Goal: Transaction & Acquisition: Book appointment/travel/reservation

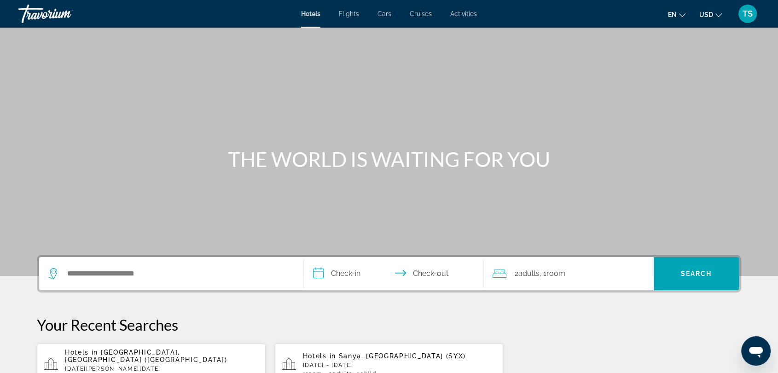
click at [384, 15] on span "Cars" at bounding box center [385, 13] width 14 height 7
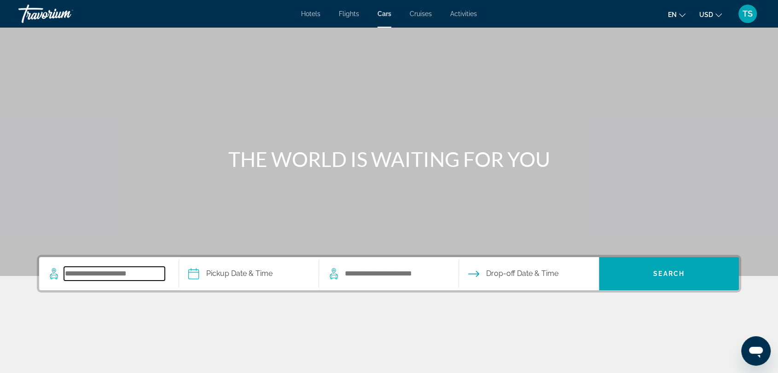
click at [110, 272] on input "Search pickup location" at bounding box center [114, 274] width 101 height 14
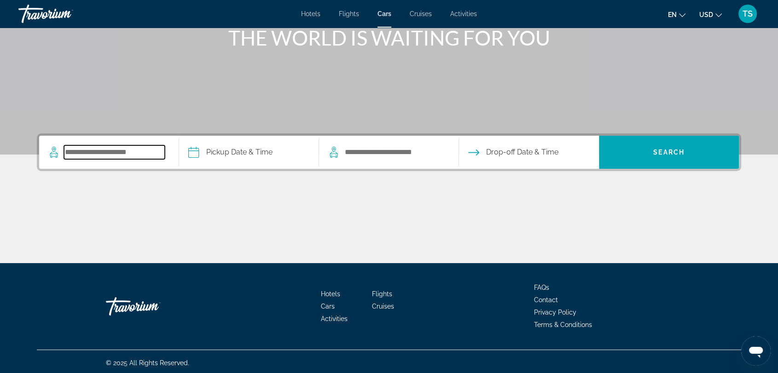
scroll to position [124, 0]
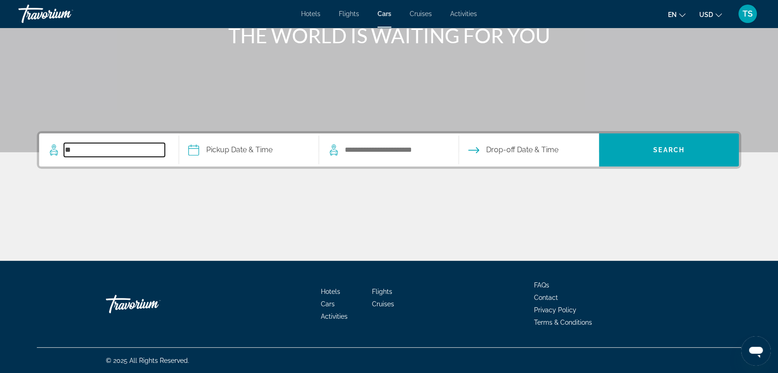
type input "*"
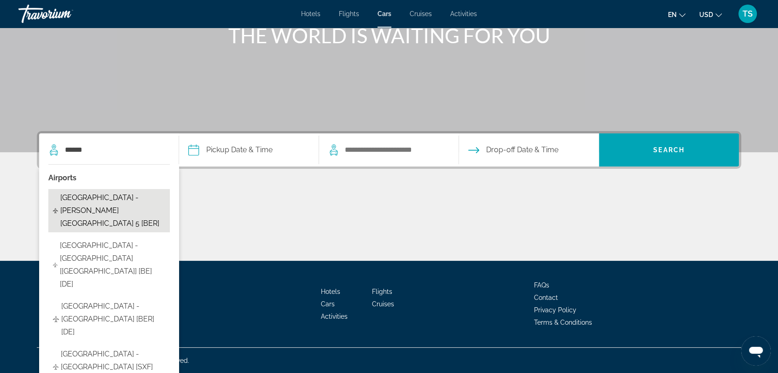
click at [123, 212] on span "[GEOGRAPHIC_DATA] - [PERSON_NAME][GEOGRAPHIC_DATA] 5 [BER]" at bounding box center [112, 211] width 105 height 39
type input "**********"
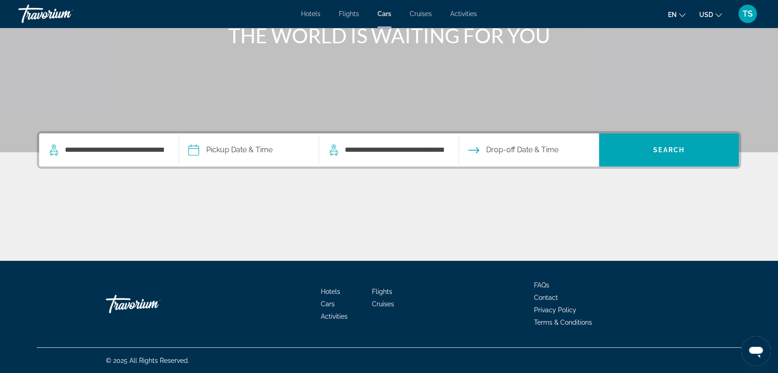
click at [256, 153] on input "Pickup date" at bounding box center [249, 152] width 144 height 36
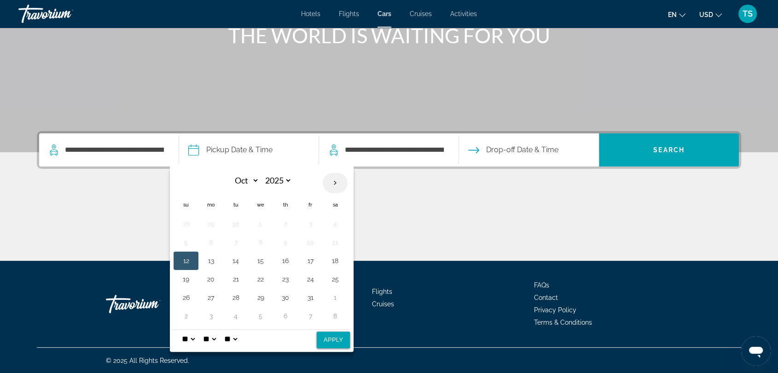
click at [338, 186] on th "Next month" at bounding box center [335, 183] width 25 height 20
select select "*"
select select "****"
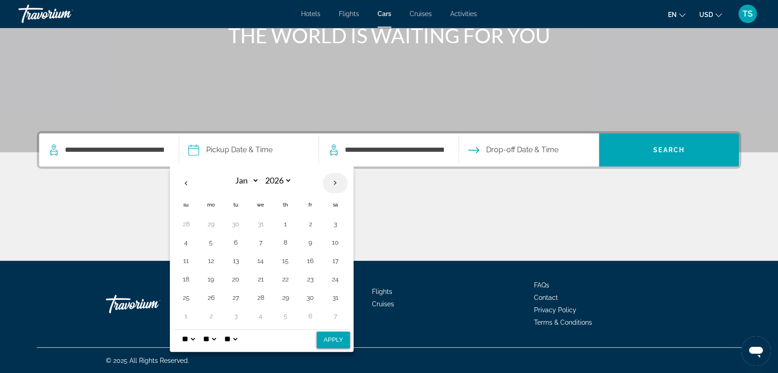
click at [338, 186] on th "Next month" at bounding box center [335, 183] width 25 height 20
select select "*"
click at [190, 282] on button "15" at bounding box center [186, 279] width 15 height 13
click at [337, 343] on button "Apply" at bounding box center [333, 340] width 33 height 17
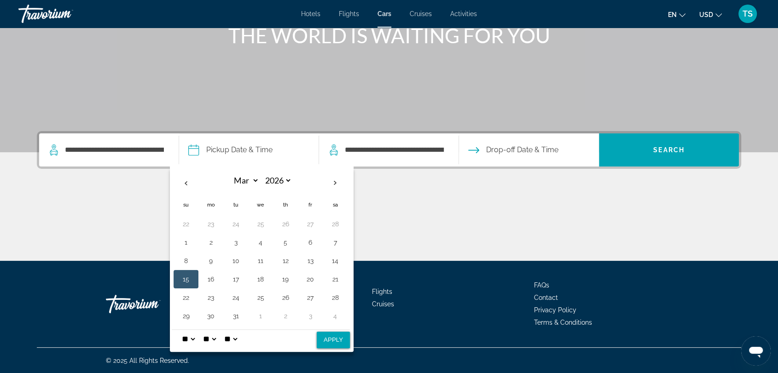
type input "**********"
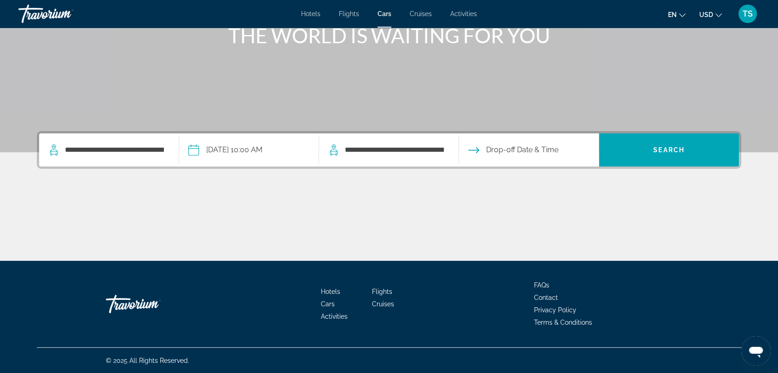
click at [531, 152] on input "Drop-off date" at bounding box center [529, 152] width 144 height 36
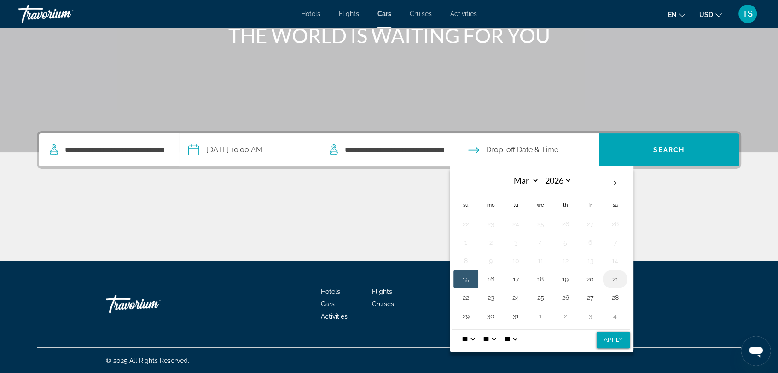
click at [618, 282] on button "21" at bounding box center [615, 279] width 15 height 13
click at [607, 343] on button "Apply" at bounding box center [613, 340] width 33 height 17
type input "**********"
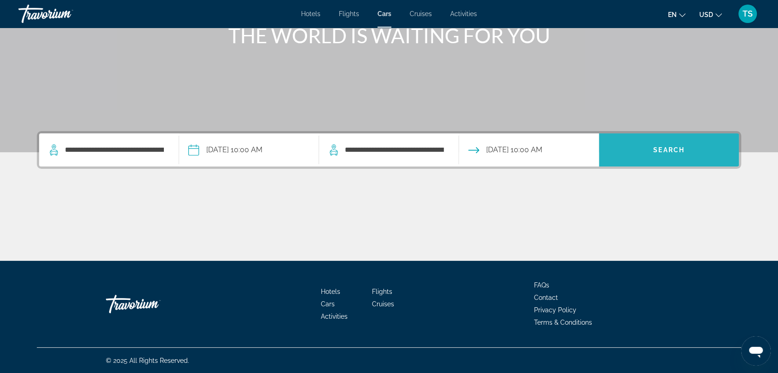
click at [640, 150] on span "Search" at bounding box center [669, 150] width 140 height 22
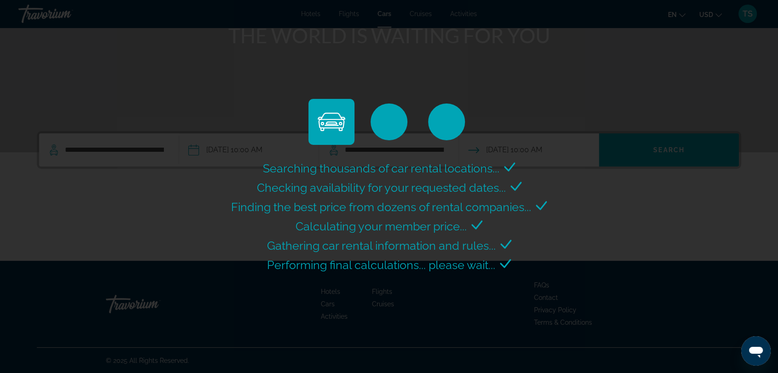
select select "*"
select select "**"
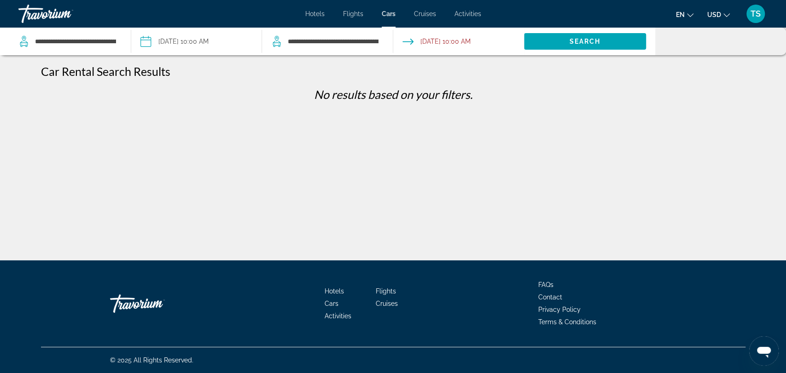
click at [424, 39] on input "Drop-off date: Mar 21, 2026 10:00 AM" at bounding box center [458, 43] width 135 height 30
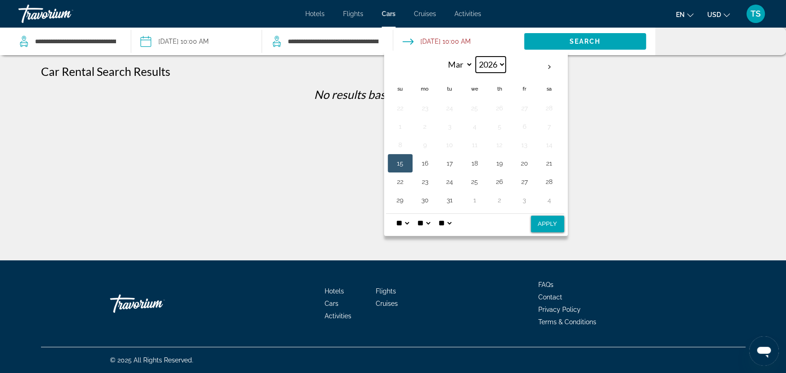
click at [496, 64] on select "**** **** **** **** ****" at bounding box center [491, 65] width 30 height 16
click at [457, 90] on th "Tu" at bounding box center [449, 89] width 25 height 20
click at [473, 61] on th "Mar *** *** *** *** *** *** *** *** *** *** *** *** 2026 **** **** **** **** **…" at bounding box center [475, 68] width 124 height 22
click at [499, 66] on select "**** **** **** **** ****" at bounding box center [491, 65] width 30 height 16
click at [460, 64] on select "*** *** *** *** *** *** *** *** *** *** *** ***" at bounding box center [458, 65] width 30 height 16
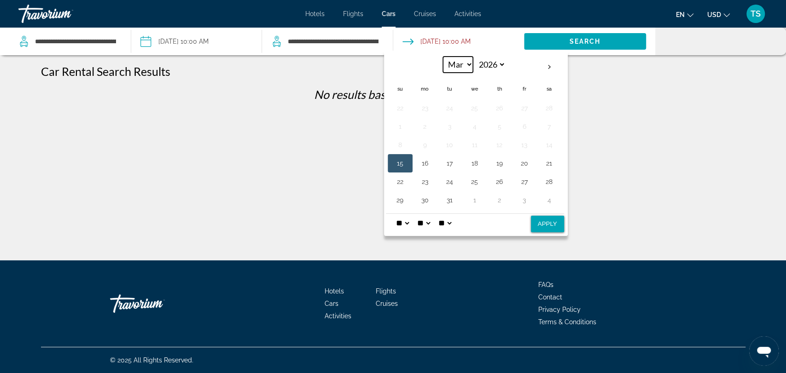
click at [456, 62] on select "*** *** *** *** *** *** *** *** *** *** *** ***" at bounding box center [458, 65] width 30 height 16
click at [570, 169] on div "**********" at bounding box center [393, 194] width 786 height 261
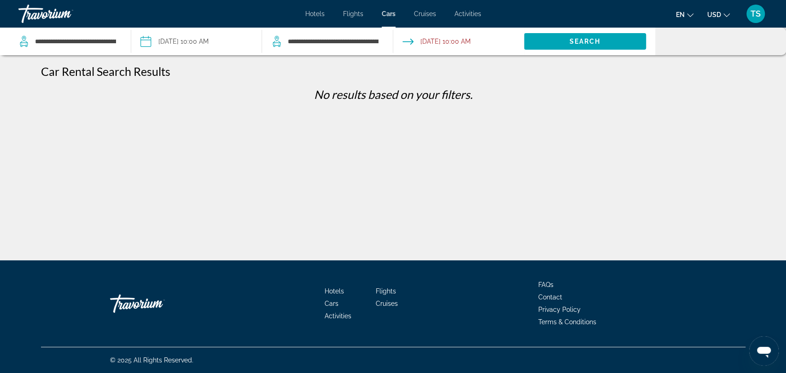
click at [214, 46] on input "Pickup date: Mar 15, 2026 10:00 AM" at bounding box center [196, 43] width 135 height 30
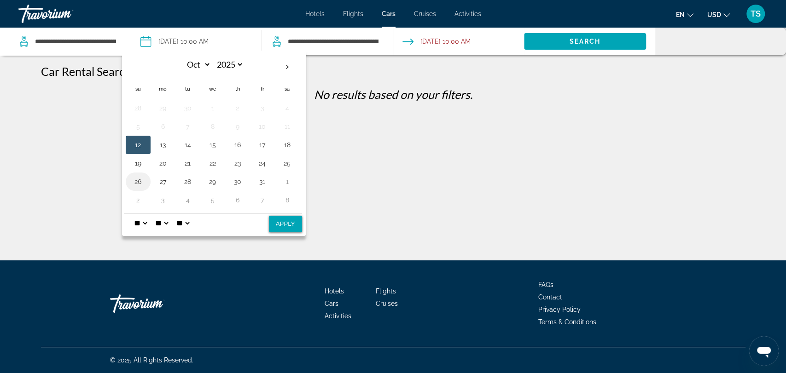
click at [134, 184] on button "26" at bounding box center [138, 181] width 15 height 13
click at [280, 221] on button "Apply" at bounding box center [285, 224] width 33 height 17
type input "**********"
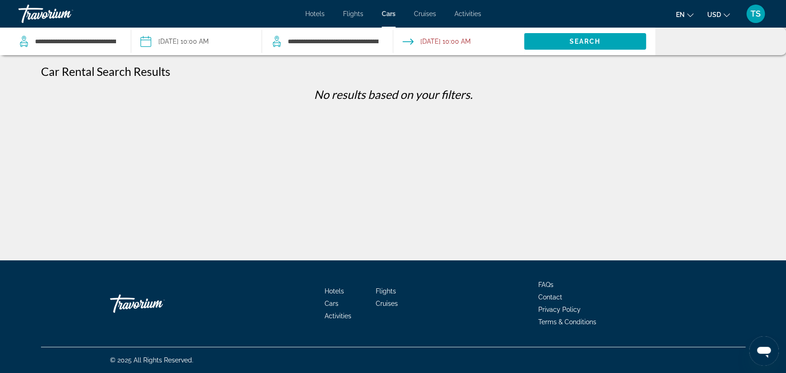
click at [434, 42] on input "Drop-off date: Mar 21, 2026 10:00 AM" at bounding box center [458, 43] width 135 height 30
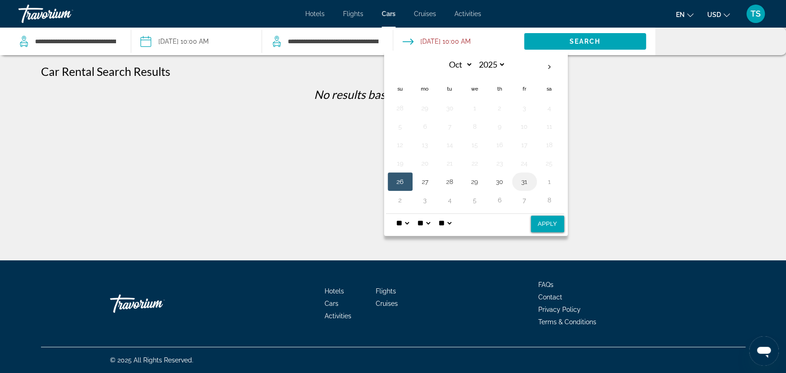
click at [527, 179] on button "31" at bounding box center [524, 181] width 15 height 13
click at [531, 227] on button "Apply" at bounding box center [547, 224] width 33 height 17
type input "**********"
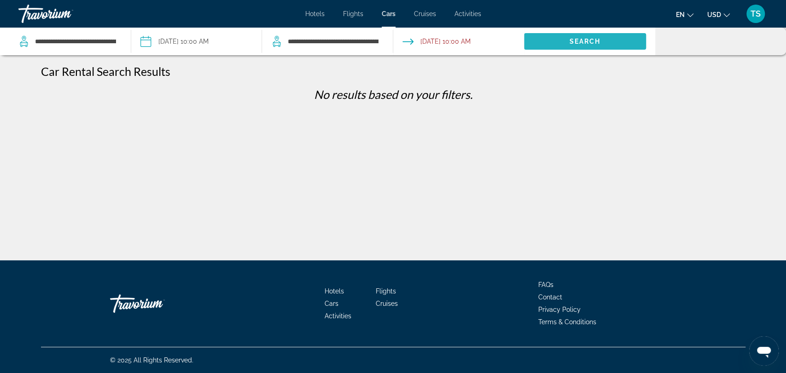
click at [592, 45] on span "Search" at bounding box center [585, 41] width 122 height 22
click at [98, 39] on input "**********" at bounding box center [75, 42] width 83 height 14
click at [111, 39] on input "**********" at bounding box center [75, 42] width 83 height 14
click at [90, 41] on input "**********" at bounding box center [75, 42] width 83 height 14
click at [199, 41] on input "**********" at bounding box center [196, 43] width 135 height 30
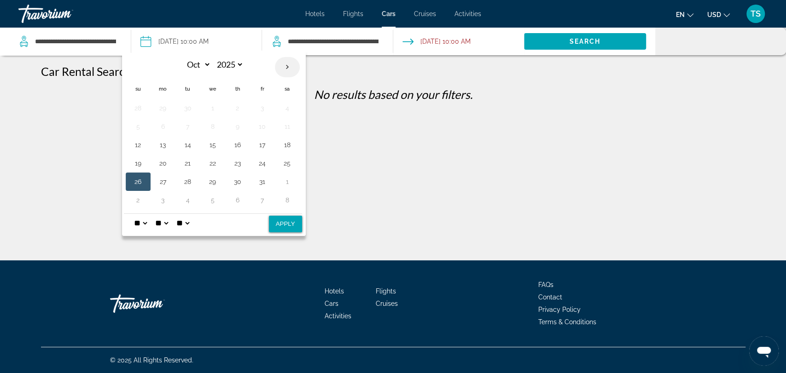
click at [289, 65] on th "Next month" at bounding box center [287, 67] width 25 height 20
select select "**"
click at [136, 124] on button "2" at bounding box center [138, 126] width 15 height 13
click at [217, 124] on button "5" at bounding box center [212, 126] width 15 height 13
drag, startPoint x: 135, startPoint y: 121, endPoint x: 152, endPoint y: 132, distance: 20.7
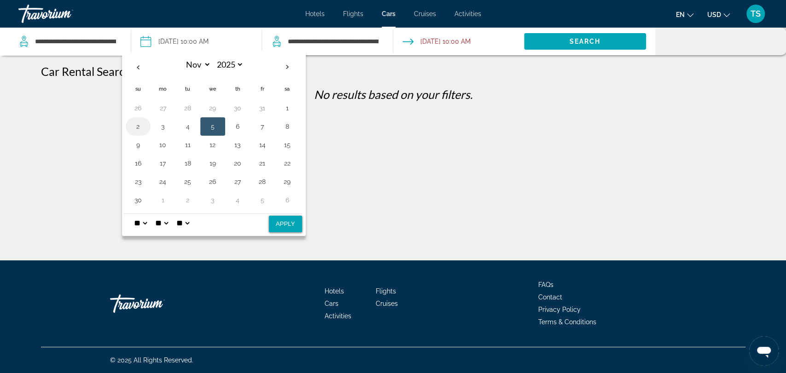
click at [135, 122] on button "2" at bounding box center [138, 126] width 15 height 13
click at [291, 226] on button "Apply" at bounding box center [285, 224] width 33 height 17
type input "**********"
select select "**"
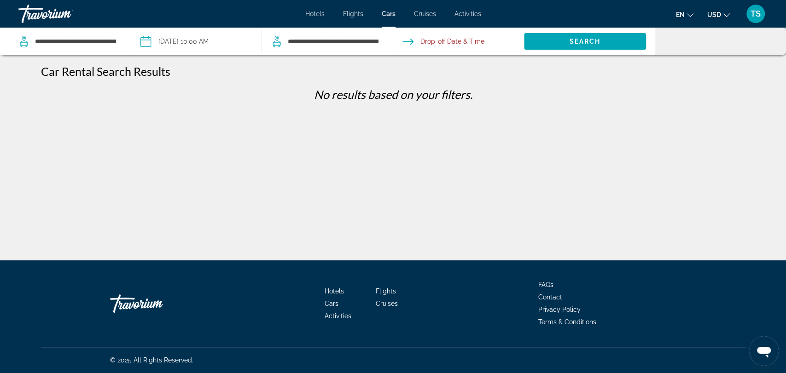
click at [433, 45] on input "Drop-off date" at bounding box center [458, 43] width 135 height 30
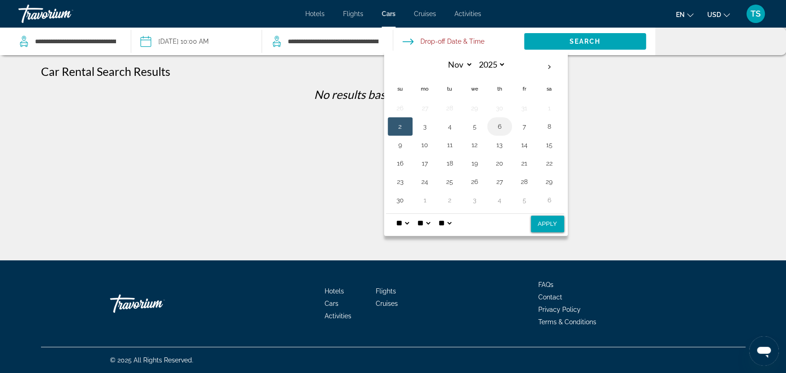
click at [505, 126] on button "6" at bounding box center [499, 126] width 15 height 13
click at [544, 224] on button "Apply" at bounding box center [547, 224] width 33 height 17
type input "**********"
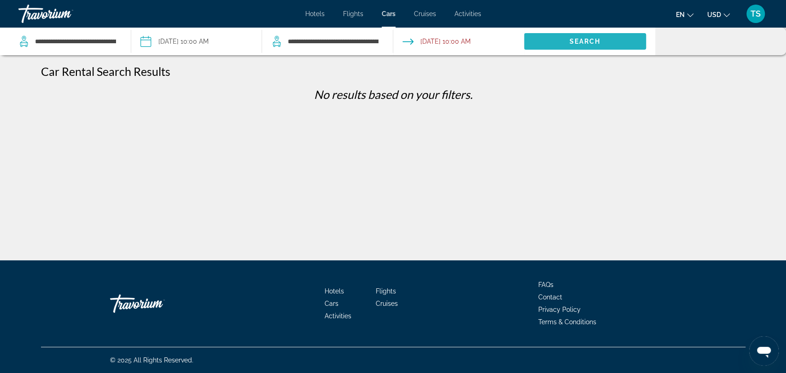
click at [561, 38] on span "Search" at bounding box center [585, 41] width 122 height 22
click at [125, 34] on app-cars-destinations-search "**********" at bounding box center [65, 42] width 131 height 28
click at [111, 48] on div "**********" at bounding box center [69, 42] width 103 height 28
click at [540, 44] on span "Search" at bounding box center [585, 41] width 122 height 22
click at [543, 41] on span "Search" at bounding box center [585, 41] width 122 height 22
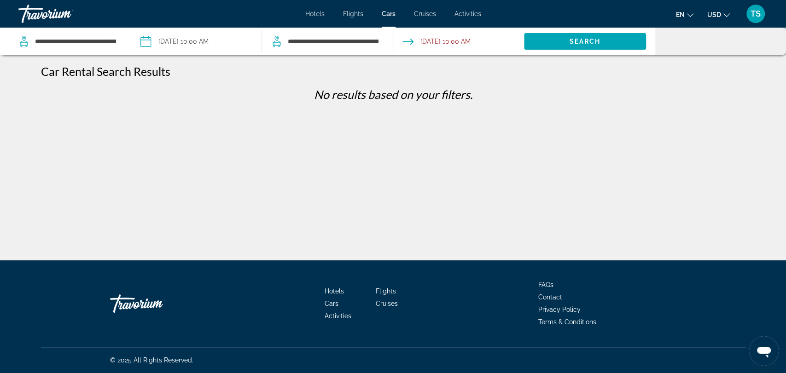
click at [428, 14] on span "Cruises" at bounding box center [425, 13] width 22 height 7
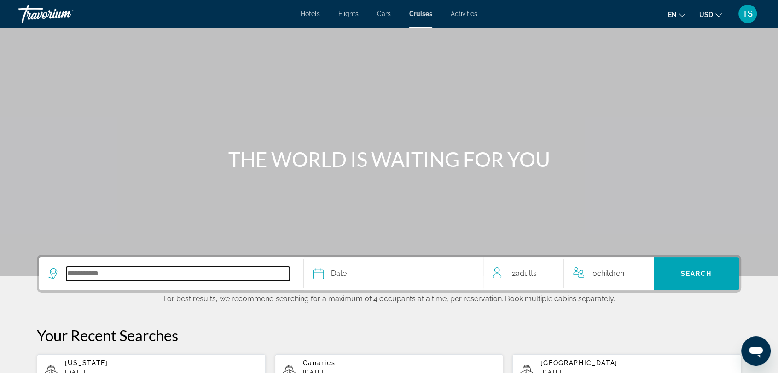
click at [97, 267] on input "Select cruise destination" at bounding box center [177, 274] width 223 height 14
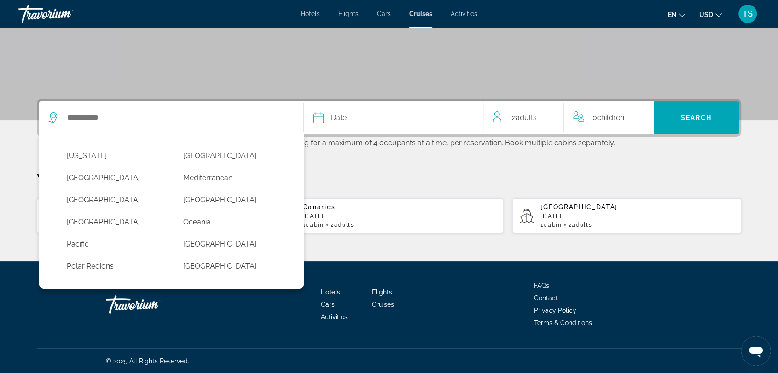
scroll to position [155, 0]
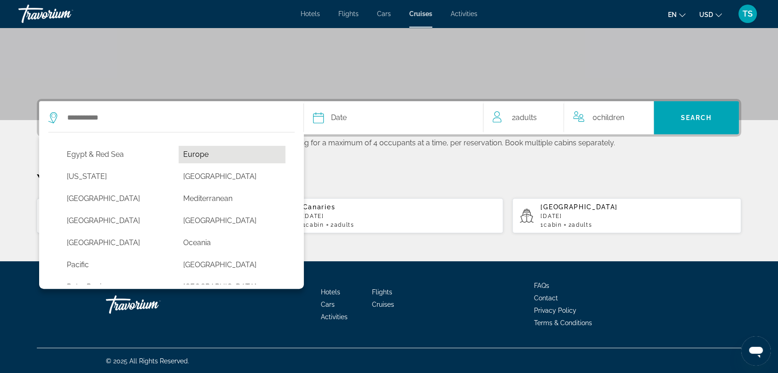
click at [244, 153] on button "Europe" at bounding box center [232, 154] width 107 height 17
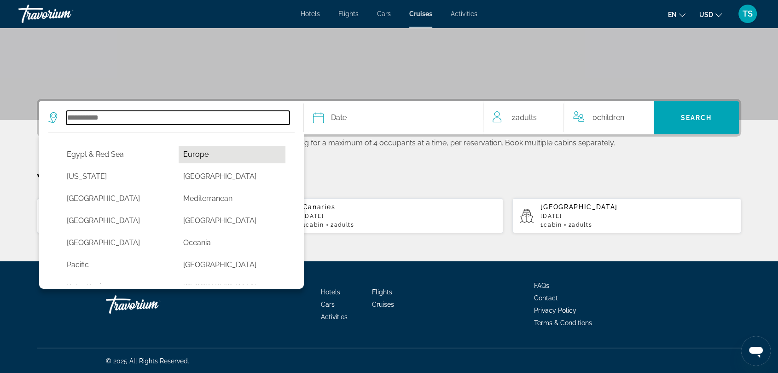
type input "******"
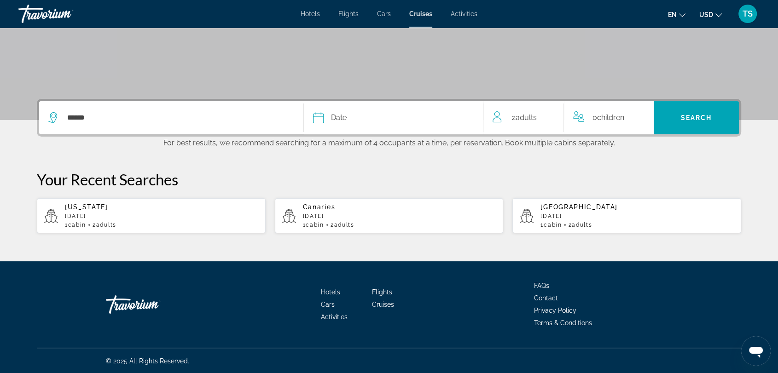
click at [383, 115] on div "Date" at bounding box center [393, 117] width 161 height 13
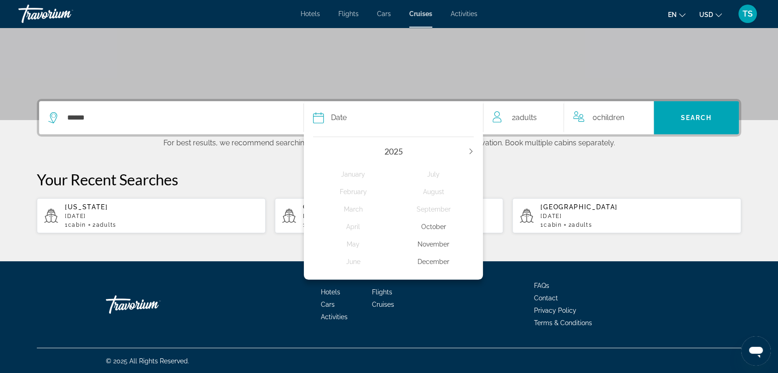
click at [430, 248] on div "November" at bounding box center [434, 244] width 81 height 17
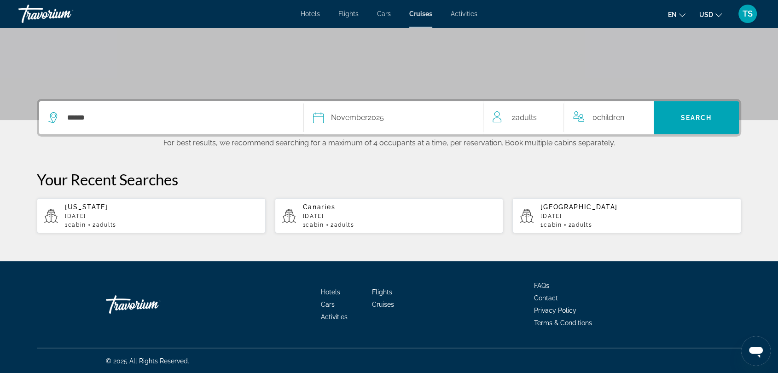
click at [590, 115] on div "0 Child Children" at bounding box center [608, 117] width 71 height 13
click at [637, 117] on icon "Increment children" at bounding box center [640, 116] width 8 height 11
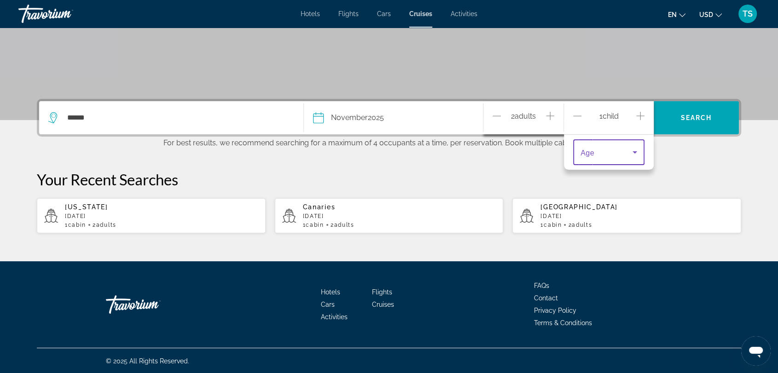
click at [632, 156] on icon "Travelers: 2 adults, 1 child" at bounding box center [634, 152] width 11 height 11
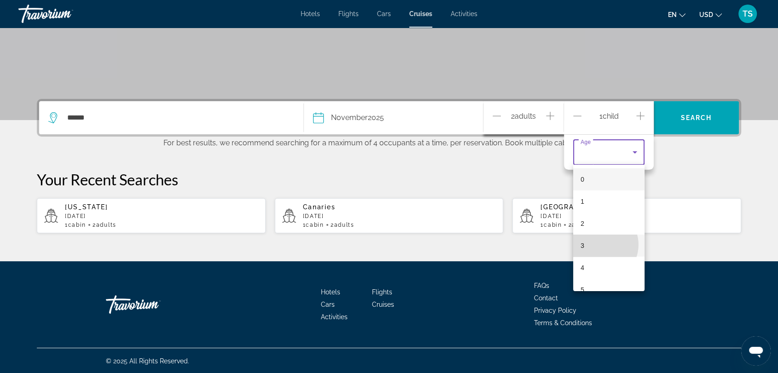
click at [600, 245] on mat-option "3" at bounding box center [608, 246] width 71 height 22
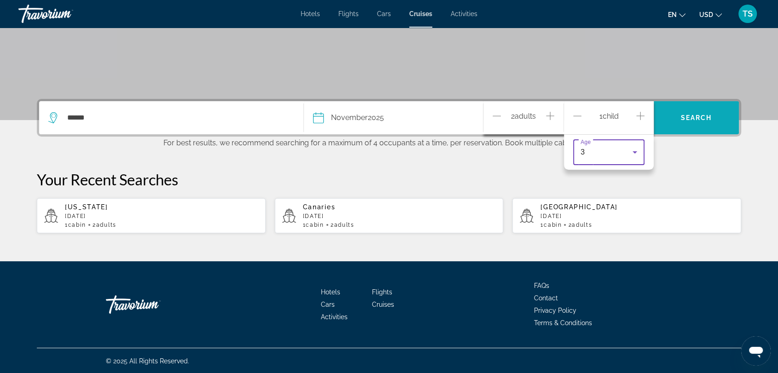
click at [682, 115] on span "Search" at bounding box center [696, 117] width 31 height 7
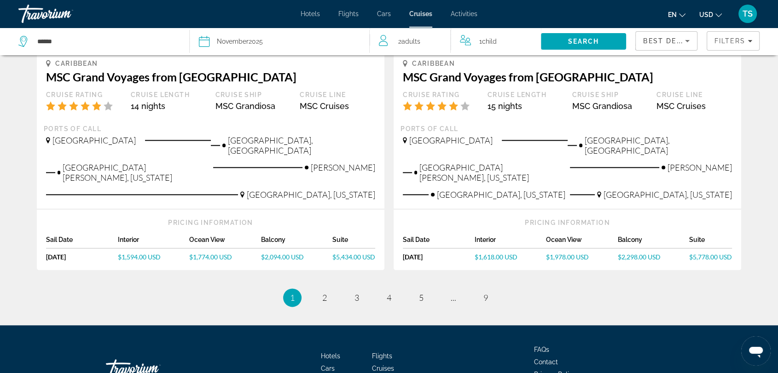
scroll to position [843, 0]
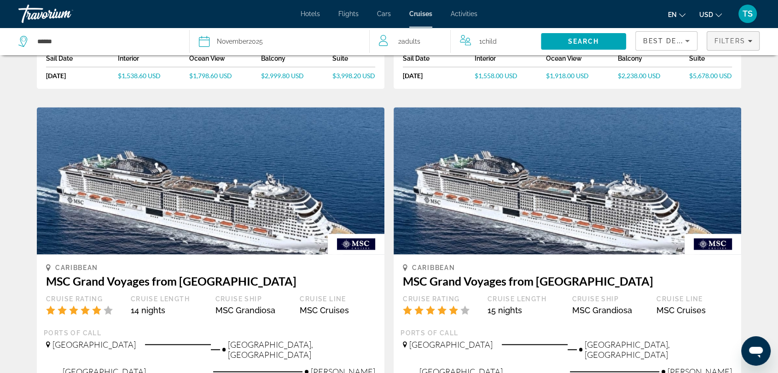
click at [735, 42] on span "Filters" at bounding box center [729, 40] width 31 height 7
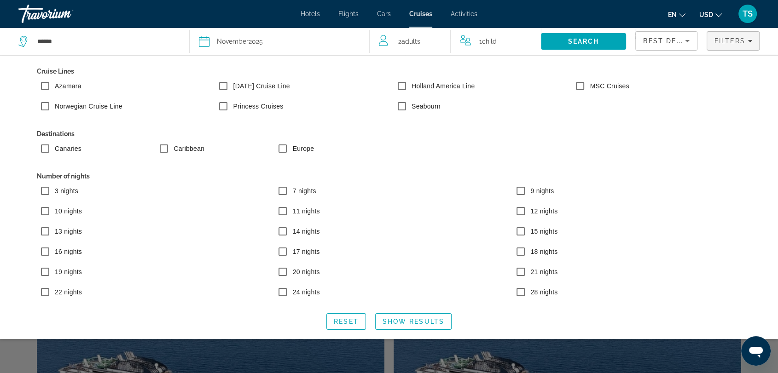
scroll to position [638, 0]
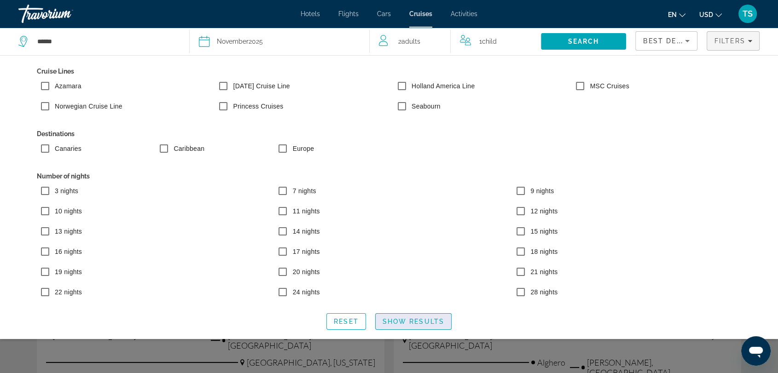
click at [409, 325] on span "Show Results" at bounding box center [414, 321] width 62 height 7
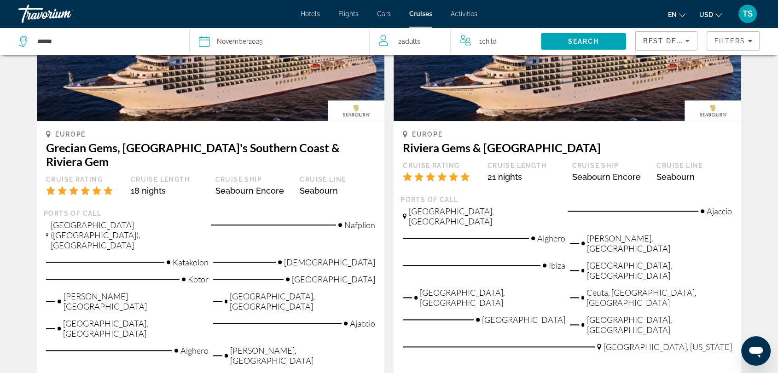
scroll to position [1074, 0]
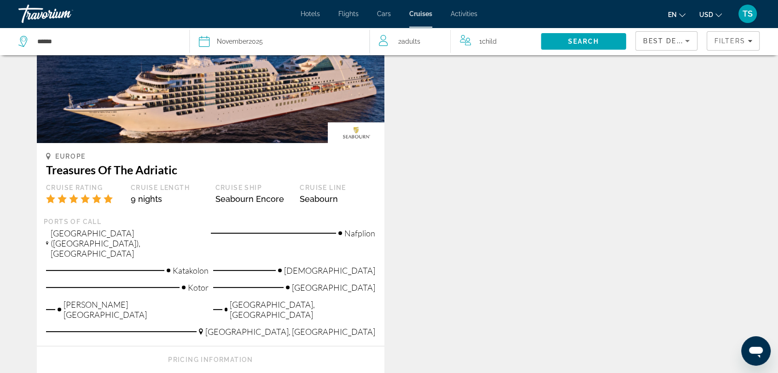
scroll to position [153, 0]
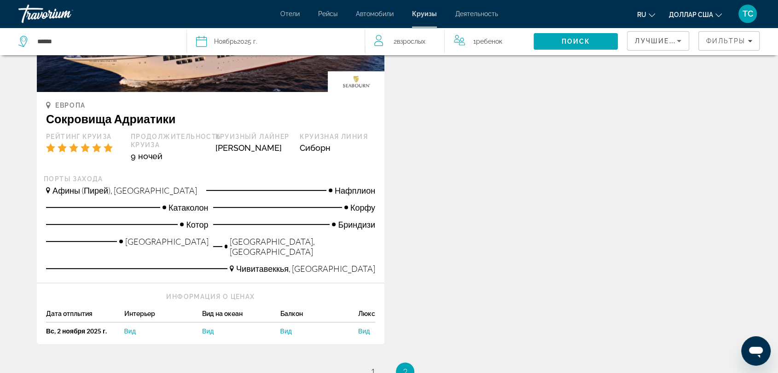
click at [648, 128] on div "Европа Сокровища Адриатики Рейтинг круиза Продолжительность круиза 9 ночей Круи…" at bounding box center [389, 154] width 714 height 418
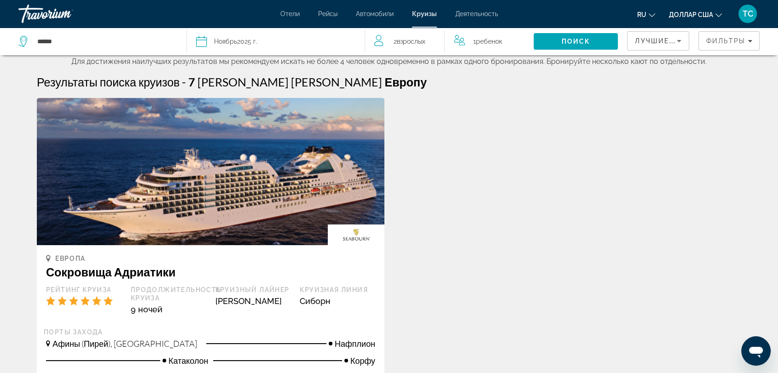
scroll to position [204, 0]
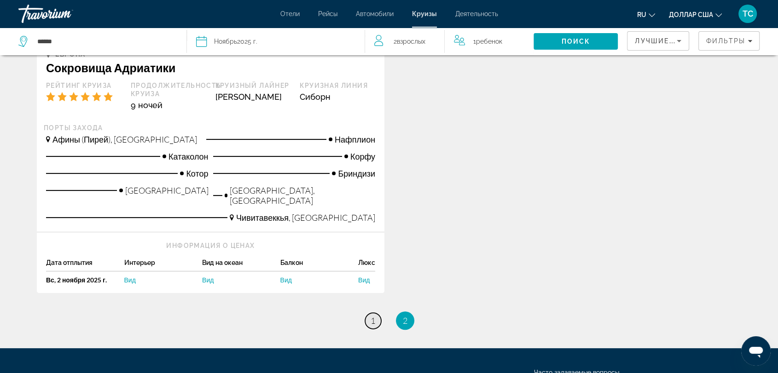
click at [373, 316] on font "1" at bounding box center [373, 321] width 5 height 10
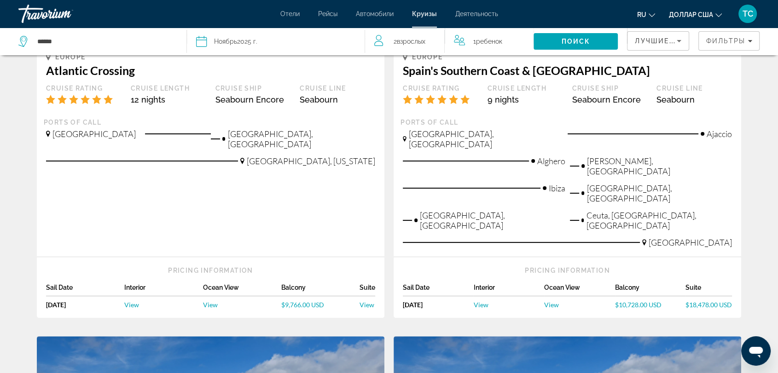
scroll to position [204, 0]
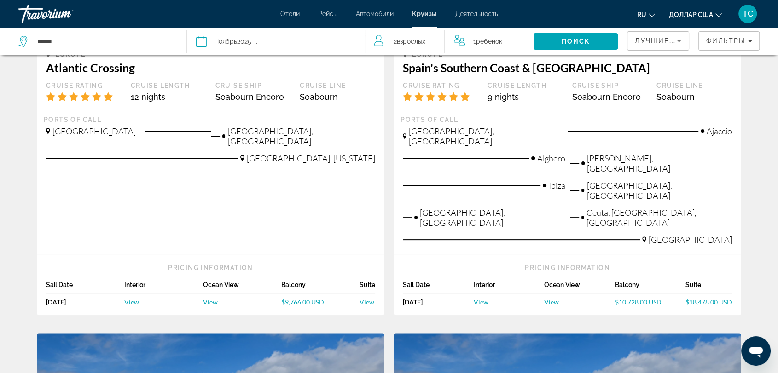
click at [609, 208] on div "Ceuta, [GEOGRAPHIC_DATA], [GEOGRAPHIC_DATA]" at bounding box center [651, 221] width 163 height 27
click at [556, 67] on h3 "Spain's Southern Coast & [GEOGRAPHIC_DATA]" at bounding box center [567, 68] width 329 height 14
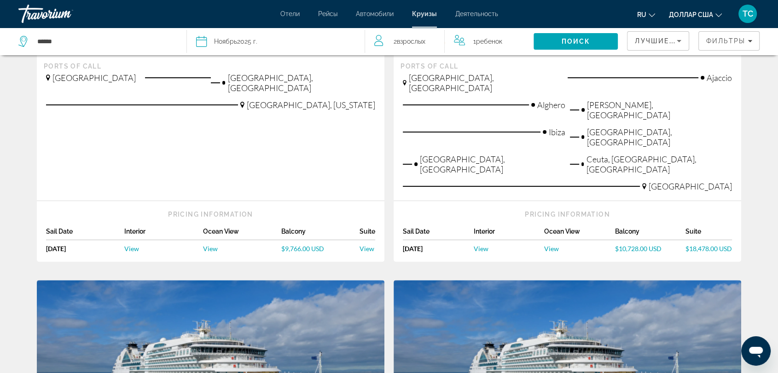
scroll to position [256, 0]
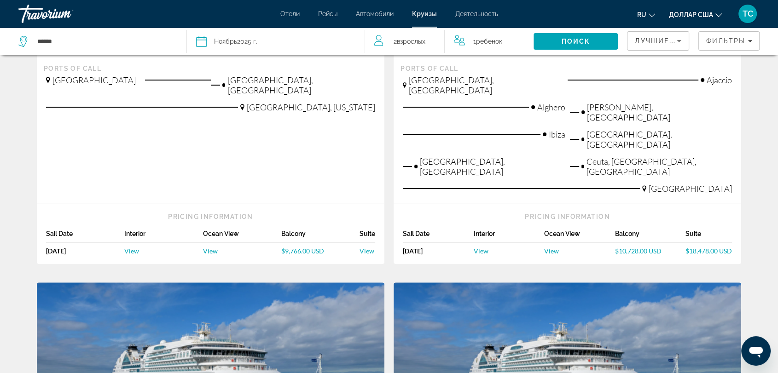
click at [699, 247] on span "$18,478.00 USD" at bounding box center [709, 251] width 47 height 8
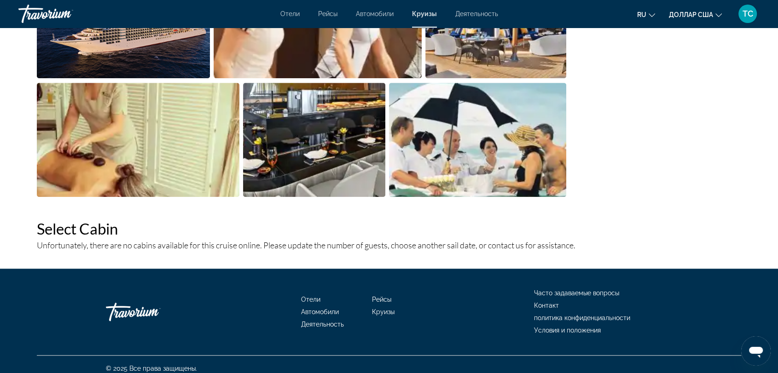
scroll to position [693, 0]
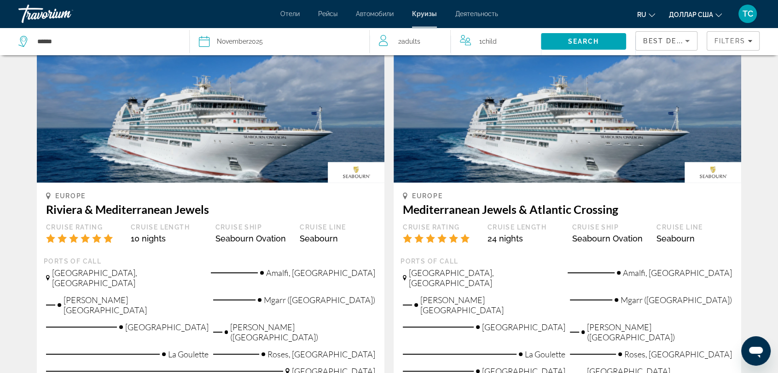
scroll to position [563, 0]
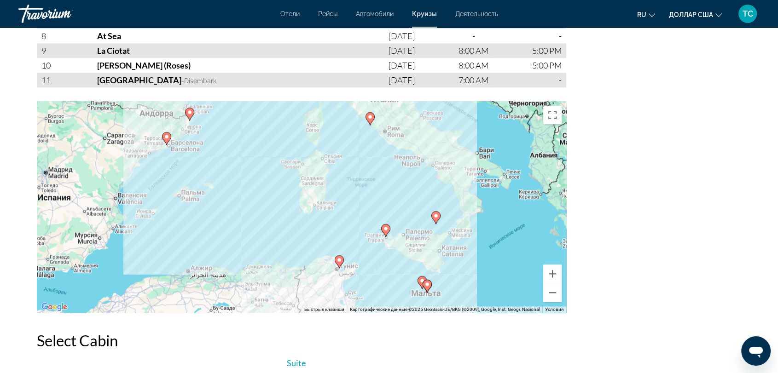
scroll to position [1279, 0]
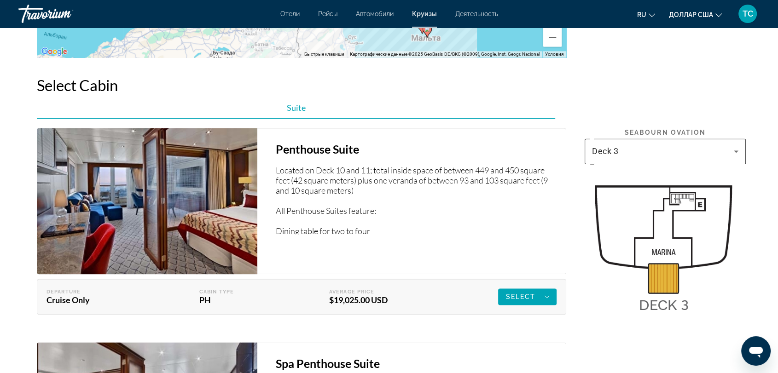
click at [735, 151] on icon "Основное содержание" at bounding box center [736, 152] width 5 height 2
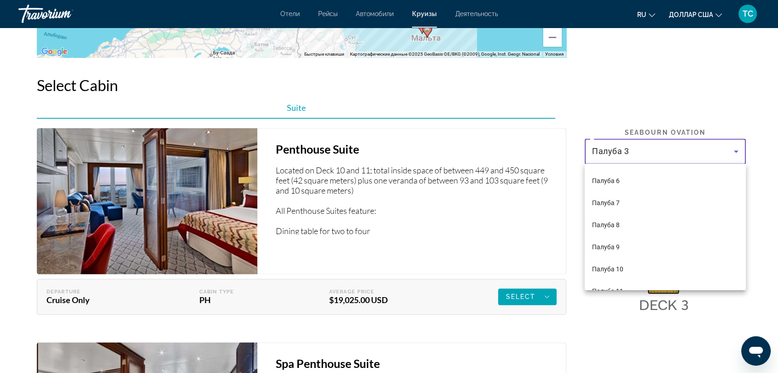
scroll to position [102, 0]
click at [667, 282] on mat-option "Палуба 12" at bounding box center [665, 276] width 161 height 22
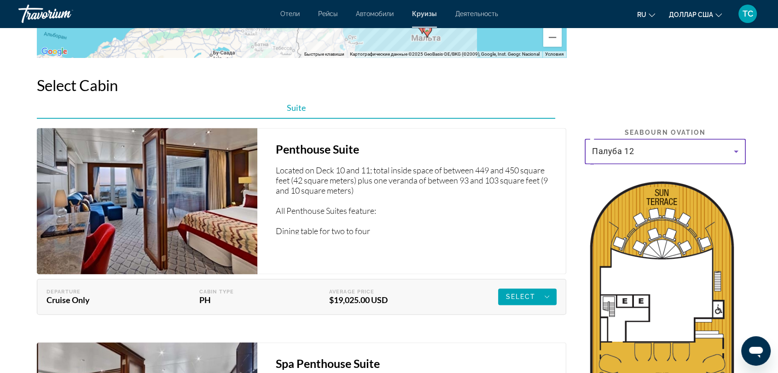
click at [734, 152] on icon "Основное содержание" at bounding box center [736, 151] width 11 height 11
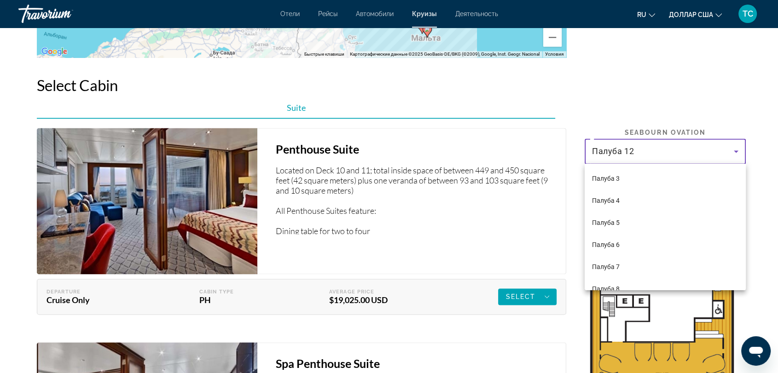
scroll to position [98, 0]
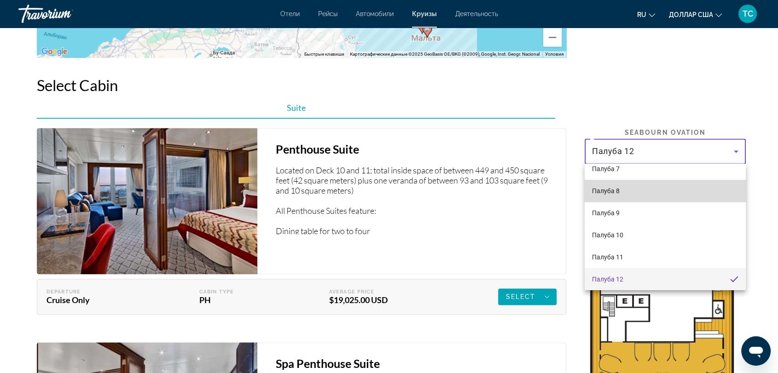
click at [700, 192] on mat-option "Палуба 8" at bounding box center [665, 191] width 161 height 22
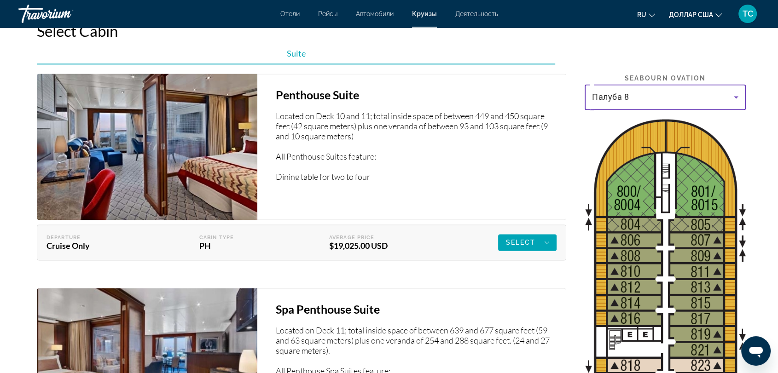
scroll to position [1330, 0]
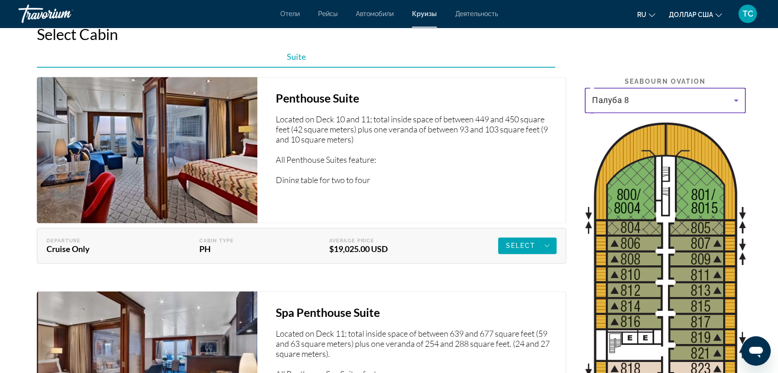
click at [736, 99] on icon "Основное содержание" at bounding box center [736, 100] width 11 height 11
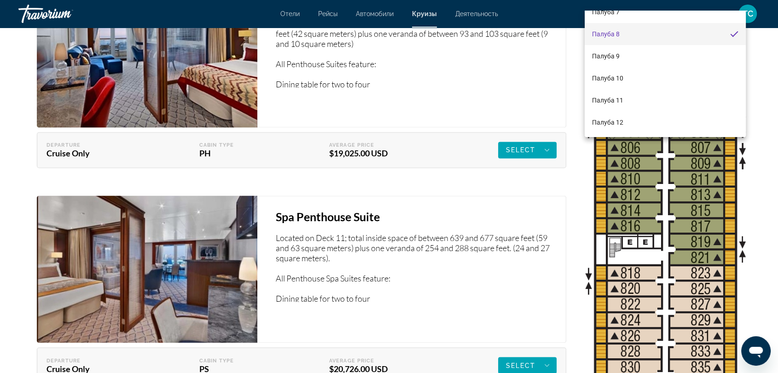
scroll to position [1433, 0]
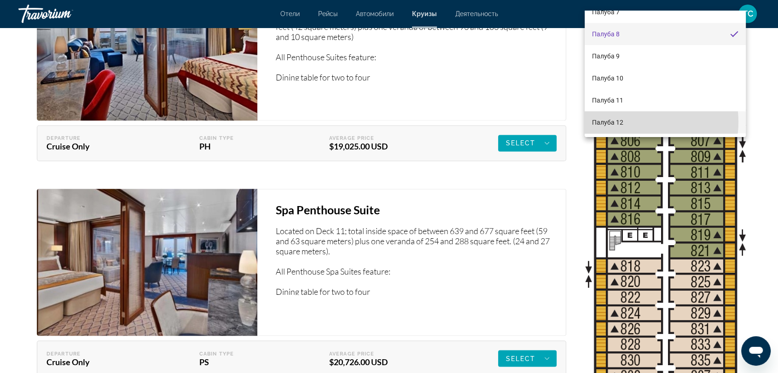
click at [633, 122] on mat-option "Палуба 12" at bounding box center [665, 122] width 161 height 22
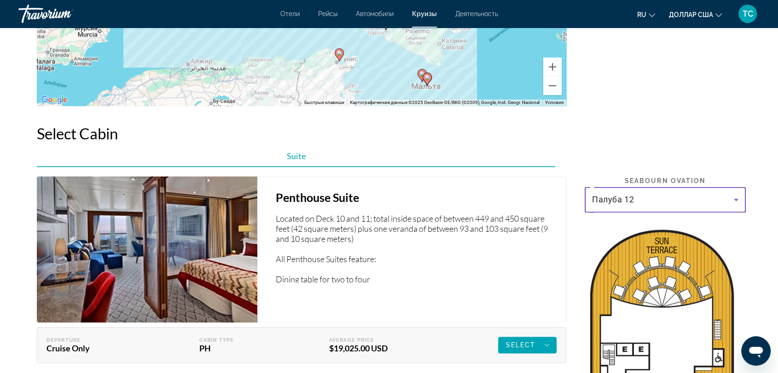
scroll to position [1202, 0]
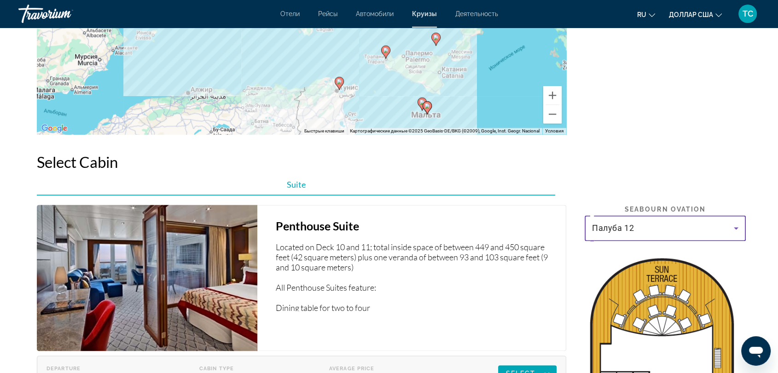
click at [739, 229] on icon "Основное содержание" at bounding box center [736, 228] width 11 height 11
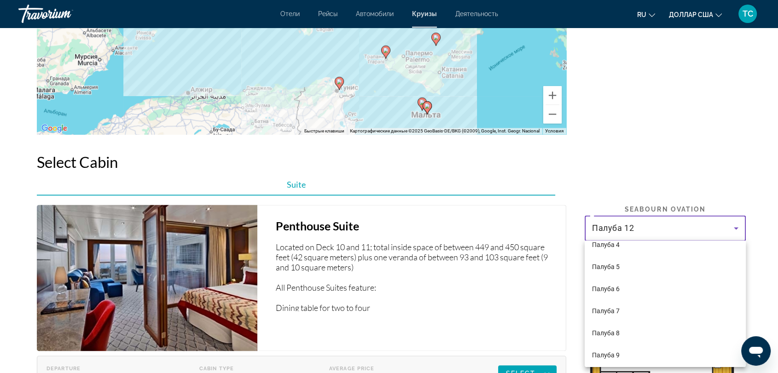
scroll to position [0, 0]
click at [673, 251] on mat-option "Палуба 3" at bounding box center [665, 256] width 161 height 22
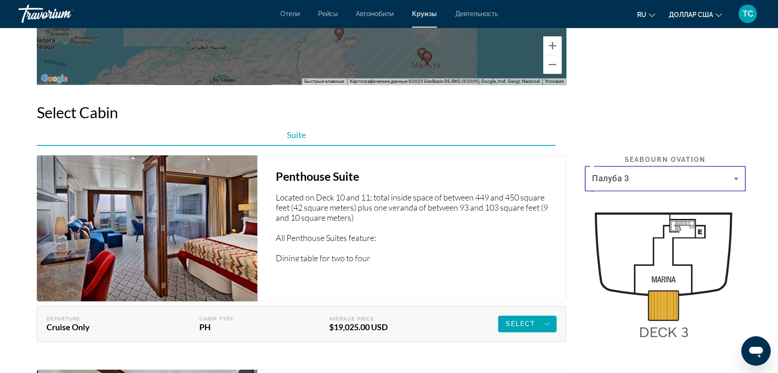
scroll to position [1253, 0]
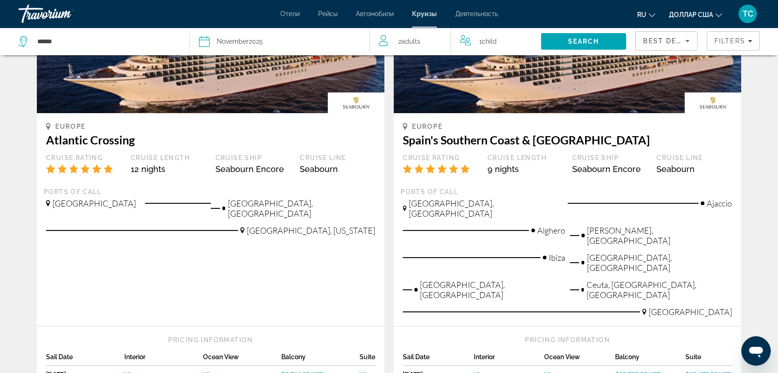
scroll to position [153, 0]
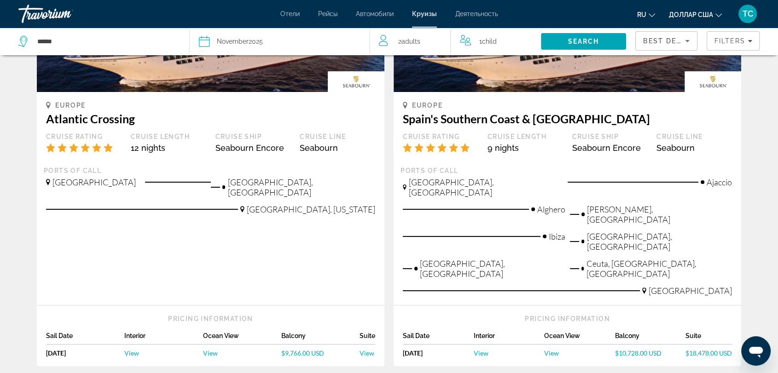
click at [643, 350] on span "$10,728.00 USD" at bounding box center [638, 354] width 47 height 8
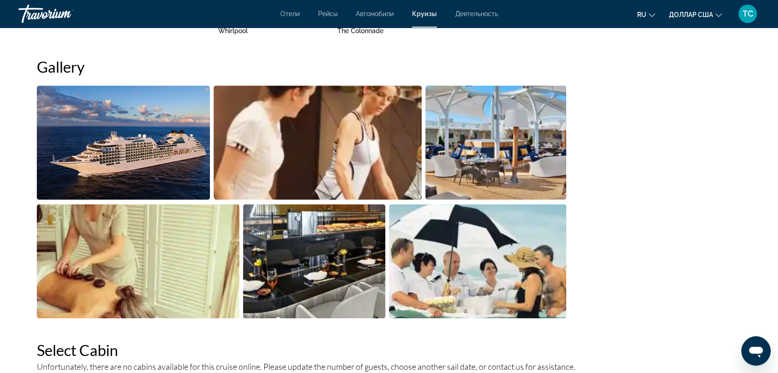
scroll to position [693, 0]
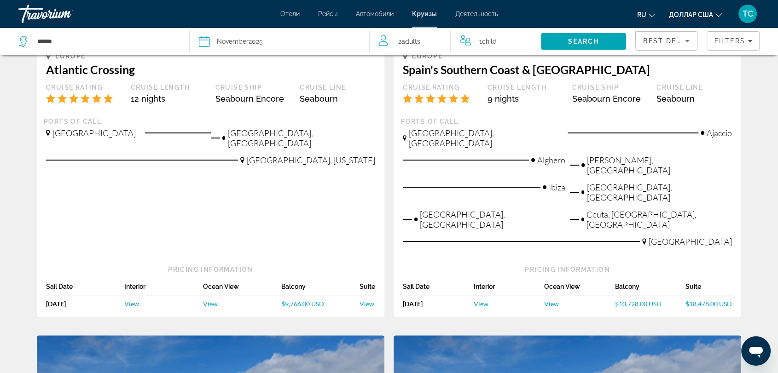
scroll to position [204, 0]
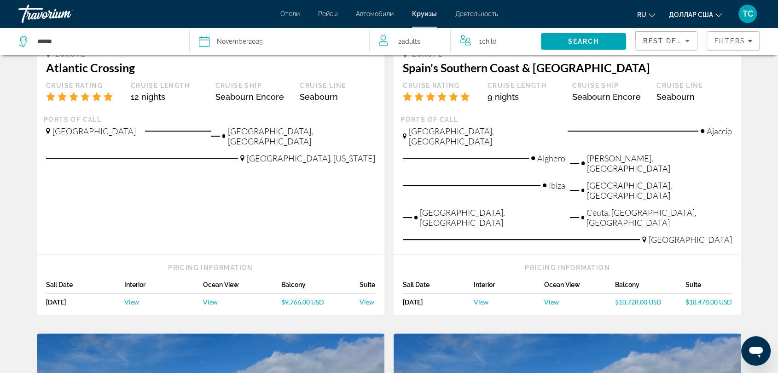
click at [203, 298] on span "View" at bounding box center [210, 302] width 15 height 8
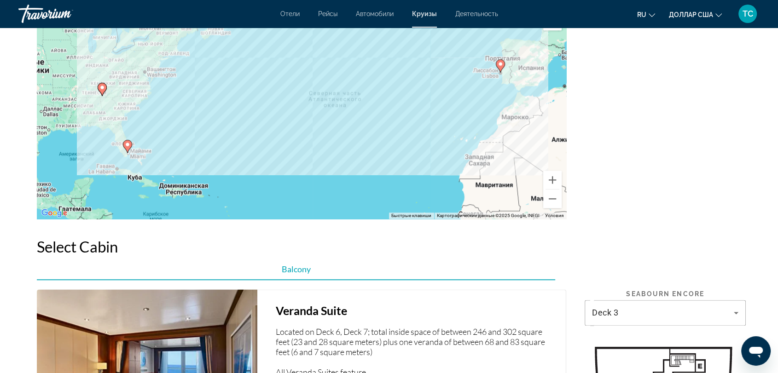
scroll to position [1074, 0]
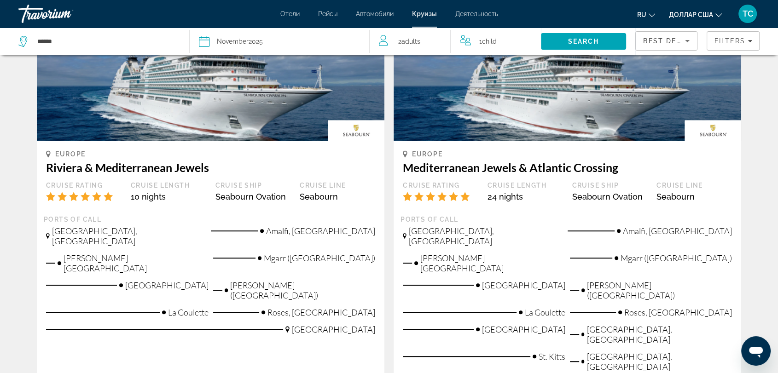
scroll to position [563, 0]
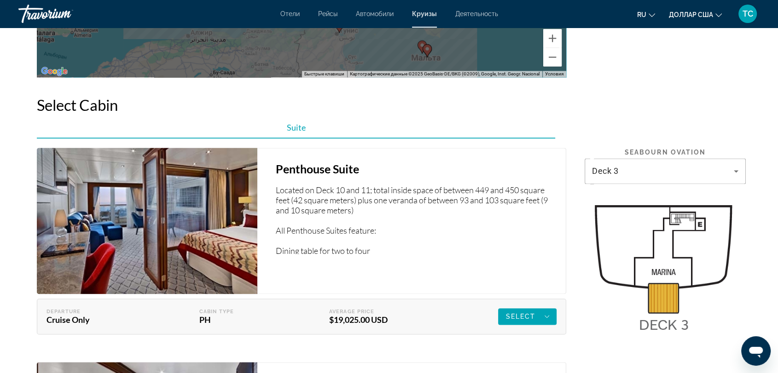
scroll to position [1279, 0]
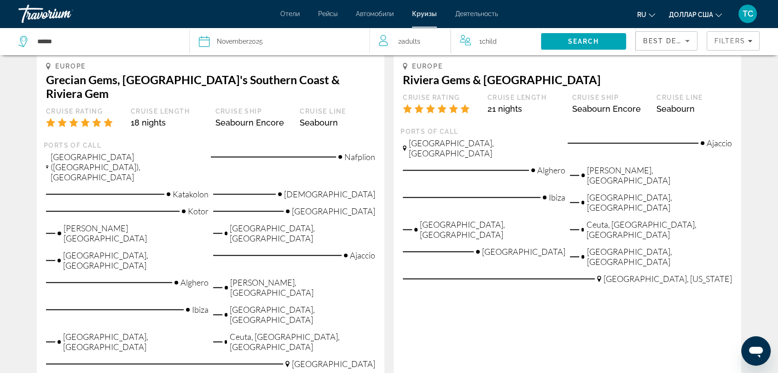
scroll to position [1124, 0]
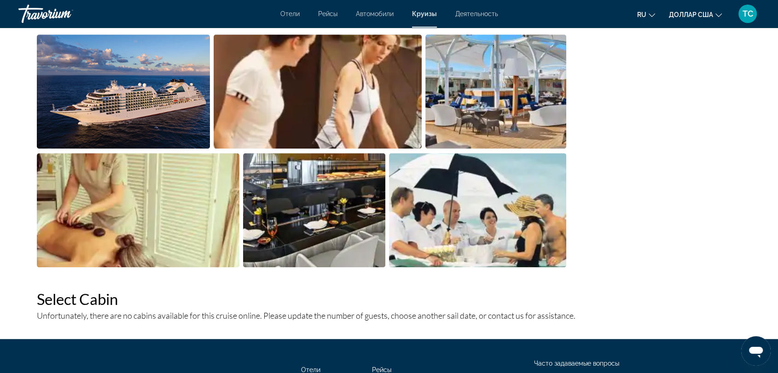
scroll to position [693, 0]
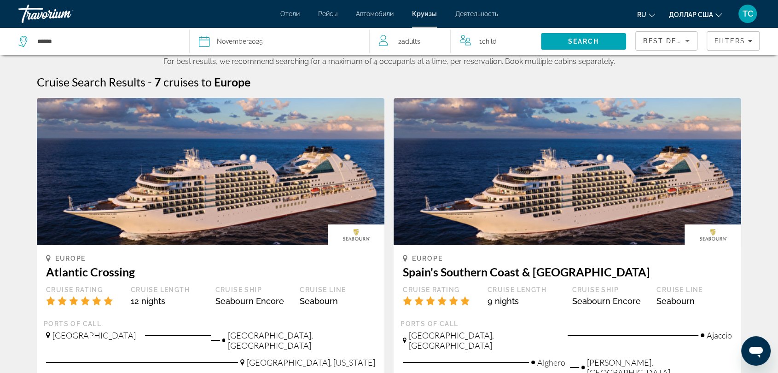
scroll to position [153, 0]
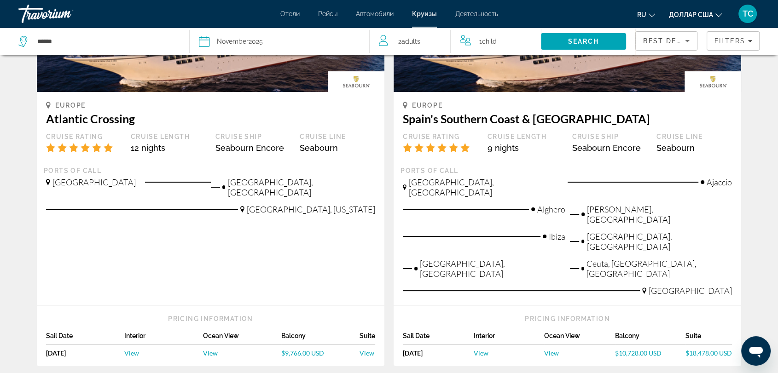
click at [548, 332] on div "Sail Date Interior Ocean View Balcony Suite [DATE] [DATE] View View $10,728.00 …" at bounding box center [567, 346] width 329 height 29
click at [550, 350] on span "View" at bounding box center [551, 354] width 15 height 8
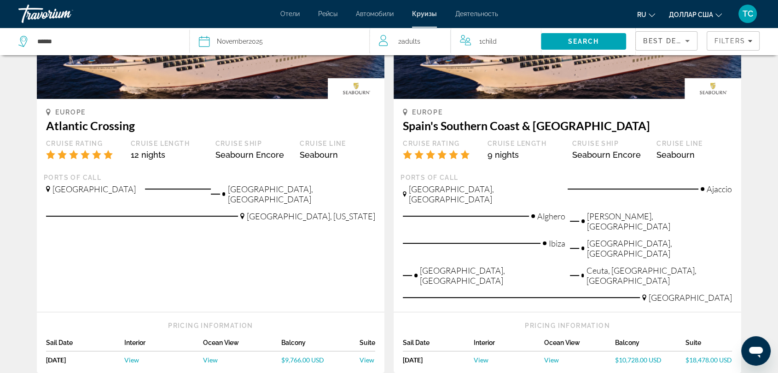
scroll to position [153, 0]
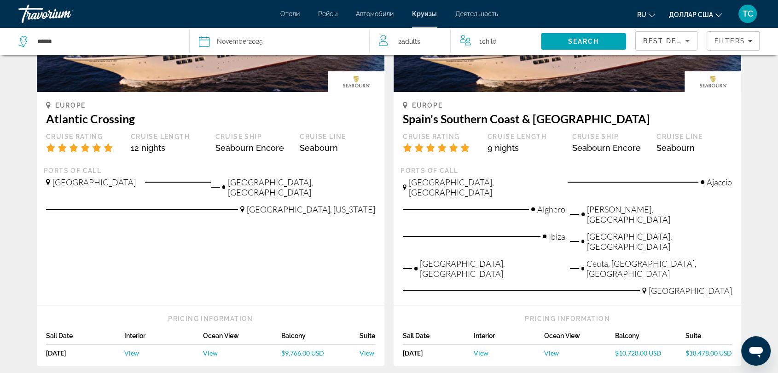
click at [639, 350] on span "$10,728.00 USD" at bounding box center [638, 354] width 47 height 8
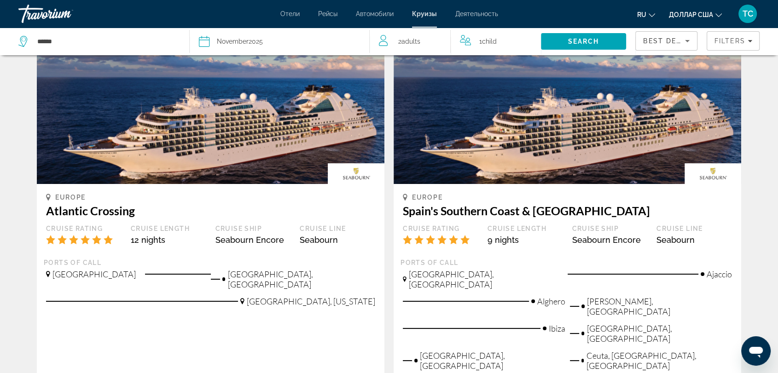
scroll to position [204, 0]
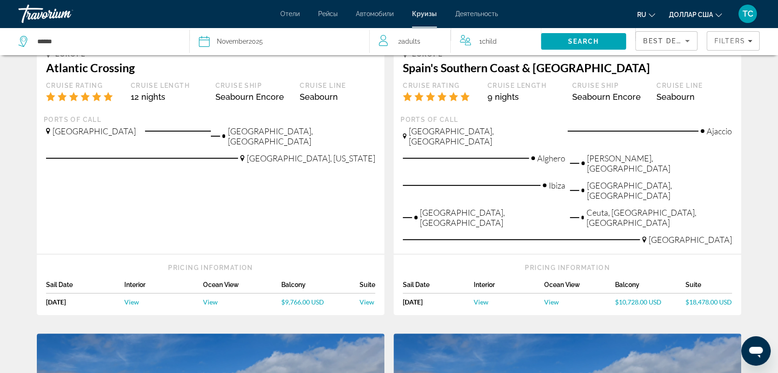
click at [696, 298] on span "$18,478.00 USD" at bounding box center [709, 302] width 47 height 8
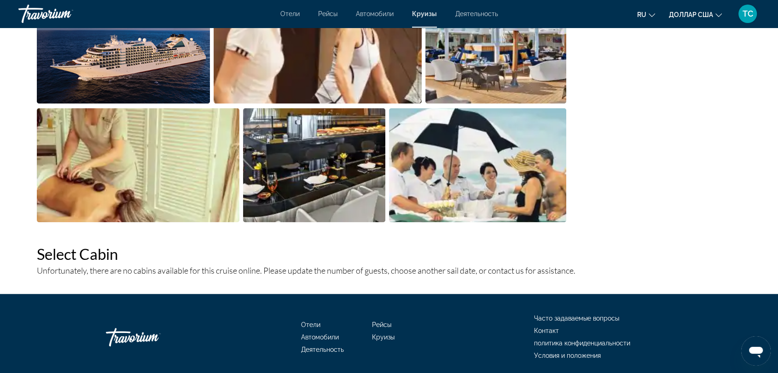
scroll to position [641, 0]
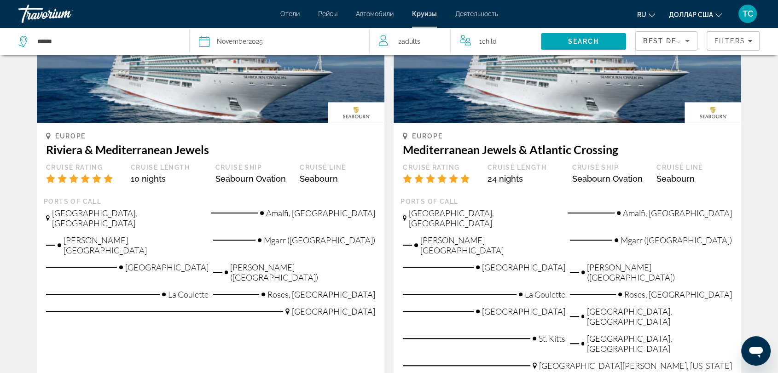
scroll to position [614, 0]
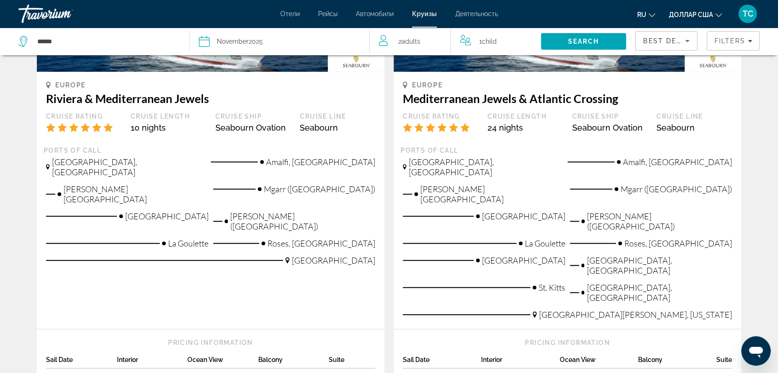
click at [191, 373] on span "View" at bounding box center [194, 377] width 15 height 8
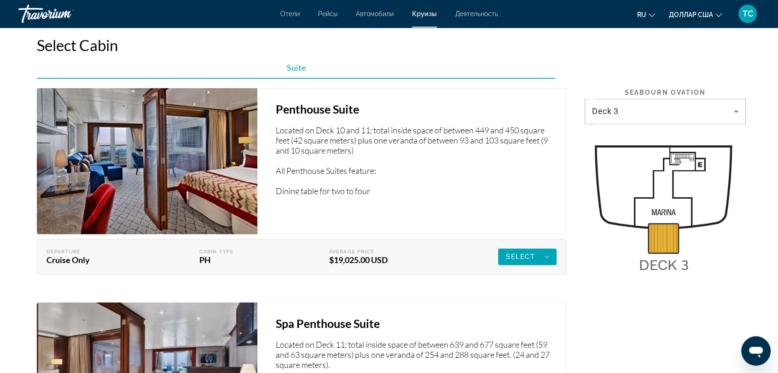
scroll to position [1330, 0]
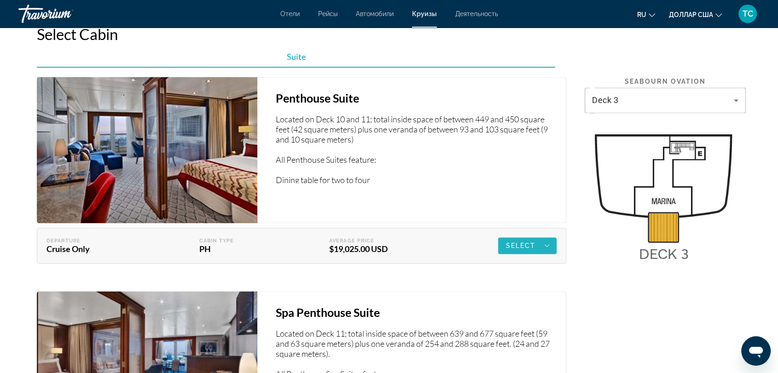
click at [549, 249] on icon "Основное содержание" at bounding box center [547, 245] width 5 height 11
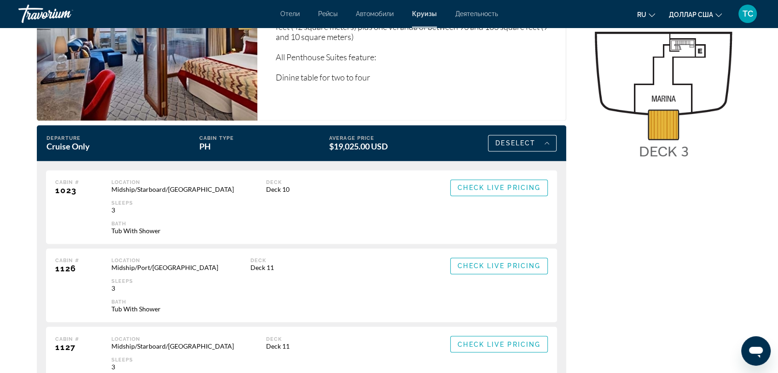
scroll to position [1484, 0]
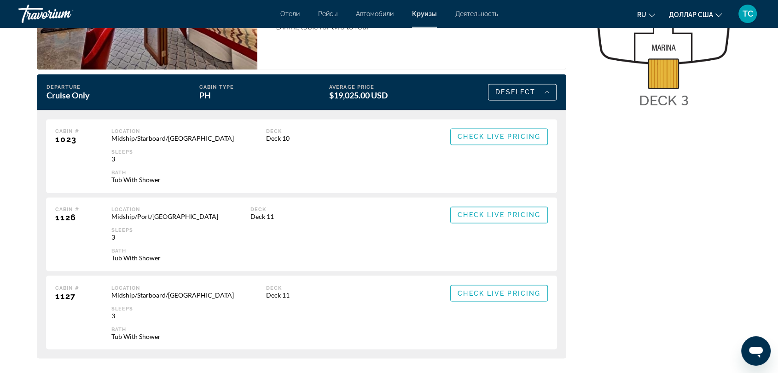
click at [303, 297] on div "Location Midship/Starboard/[GEOGRAPHIC_DATA] Sleeps 3 Bath Tub With Shower Deck…" at bounding box center [264, 312] width 307 height 55
click at [490, 294] on span "Check Live Pricing" at bounding box center [499, 293] width 83 height 7
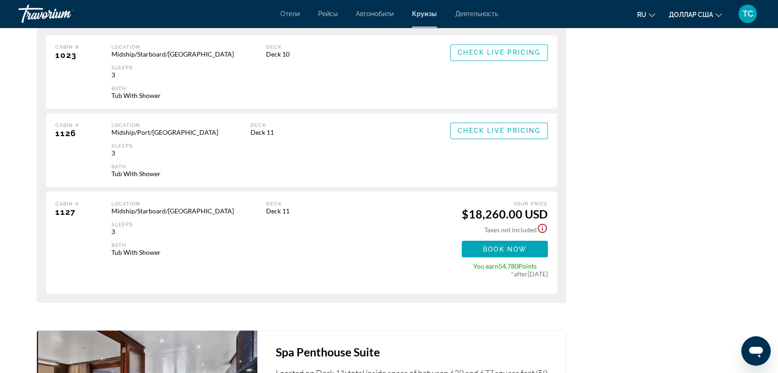
scroll to position [1586, 0]
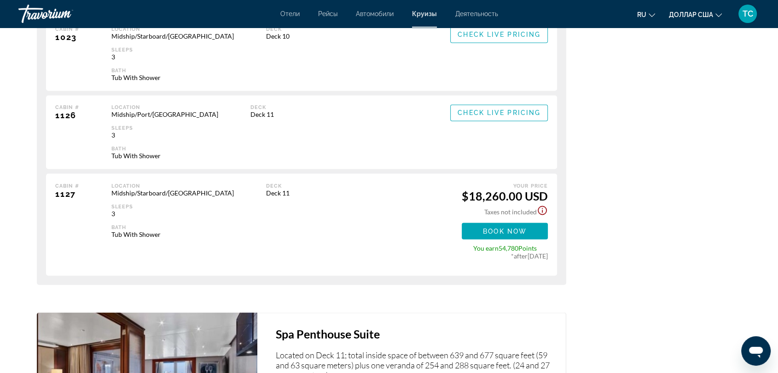
click at [546, 208] on icon "Show Taxes and Fees disclaimer" at bounding box center [542, 210] width 9 height 9
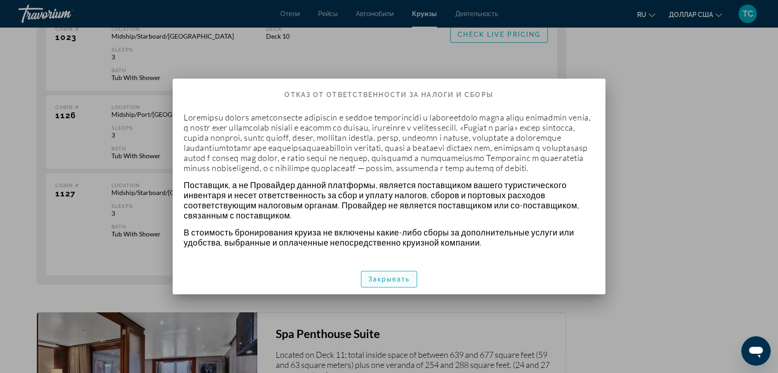
click at [408, 288] on span "button" at bounding box center [389, 279] width 56 height 22
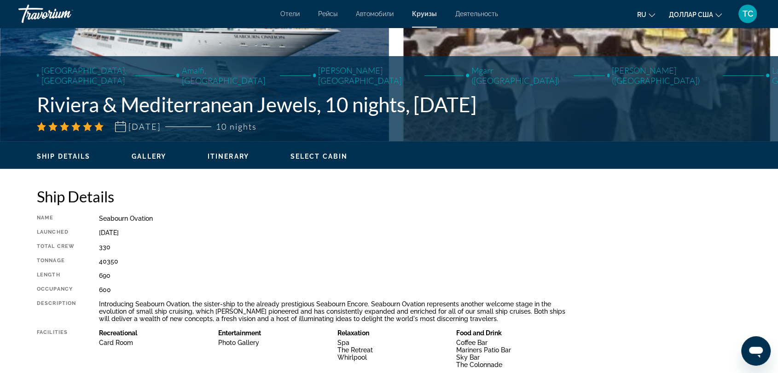
scroll to position [153, 0]
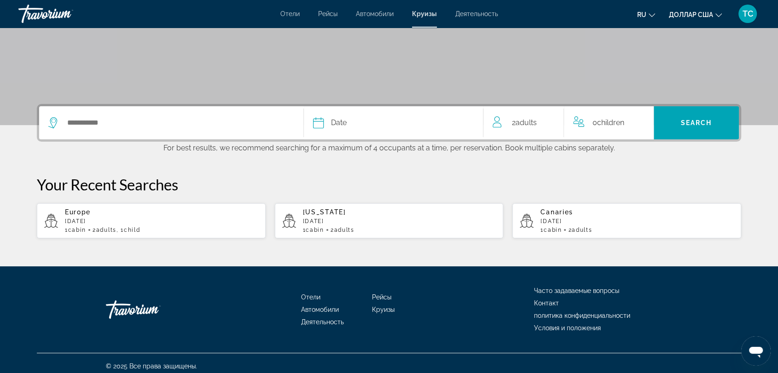
scroll to position [153, 0]
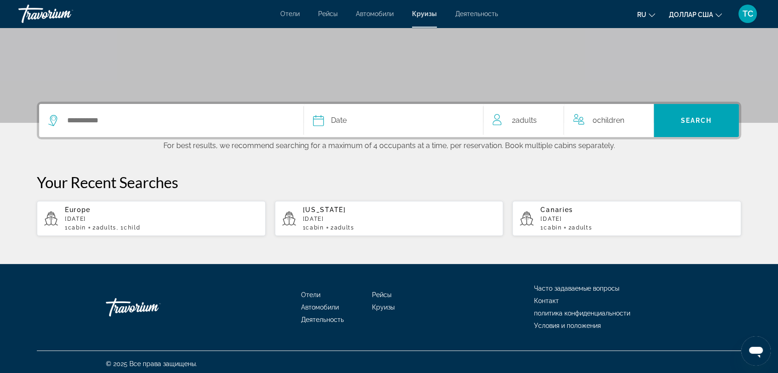
click at [398, 122] on div "Date" at bounding box center [393, 120] width 161 height 13
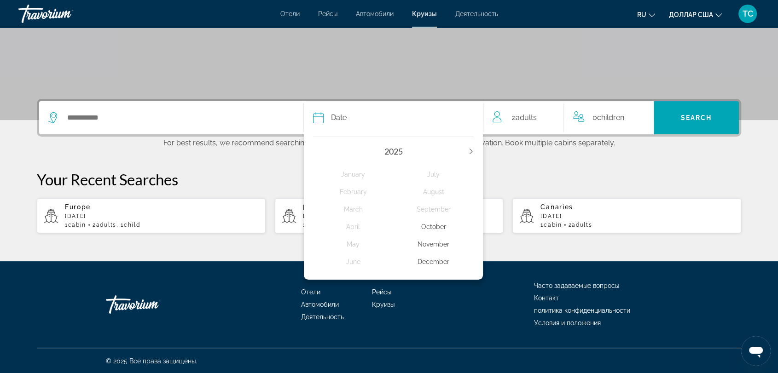
click at [427, 245] on div "November" at bounding box center [434, 244] width 81 height 17
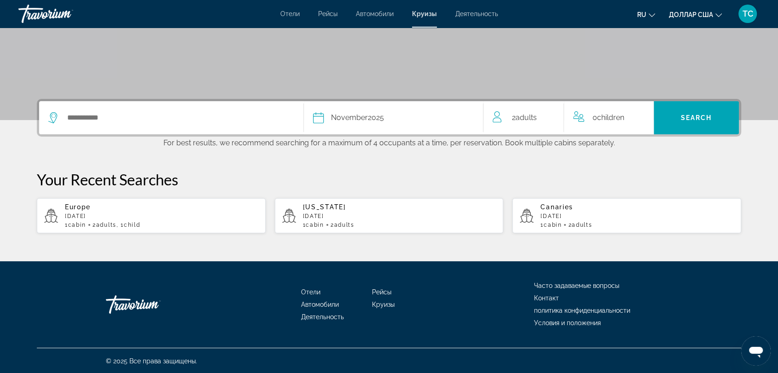
click at [537, 214] on app-cruises-recent-search "Canaries [DATE] 1 cabin 2 Adult Adults" at bounding box center [627, 215] width 229 height 35
type input "********"
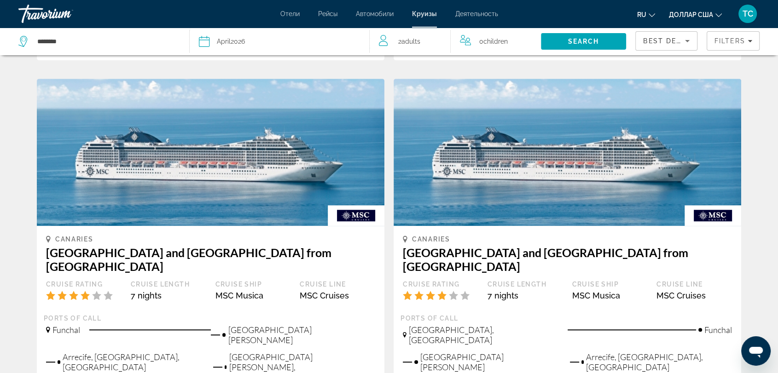
scroll to position [921, 0]
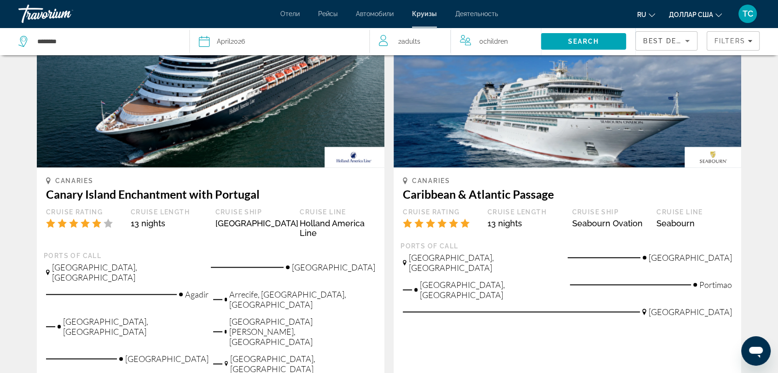
scroll to position [972, 0]
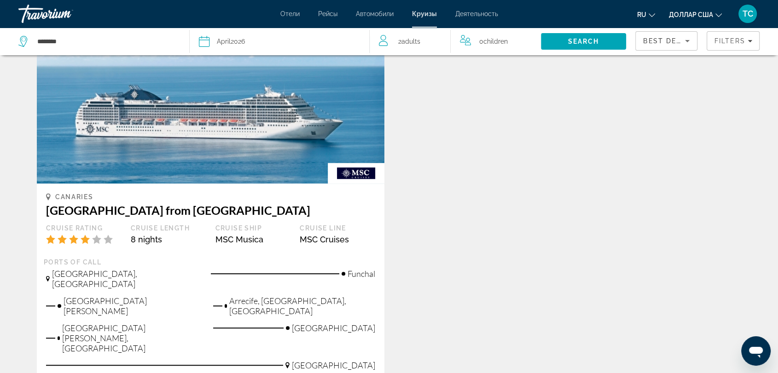
scroll to position [665, 0]
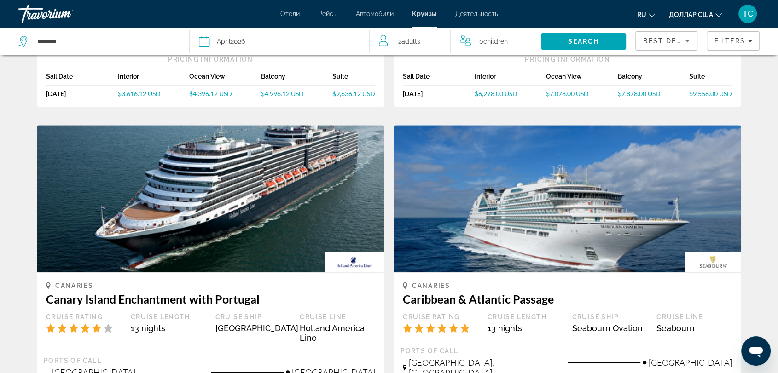
scroll to position [869, 0]
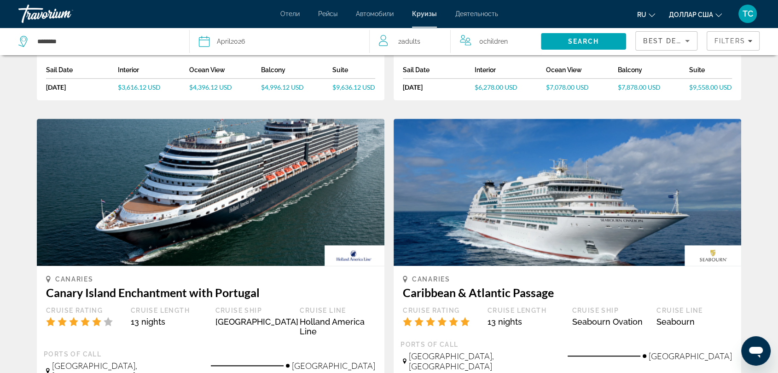
click at [571, 286] on h3 "Caribbean & Atlantic Passage" at bounding box center [567, 293] width 329 height 14
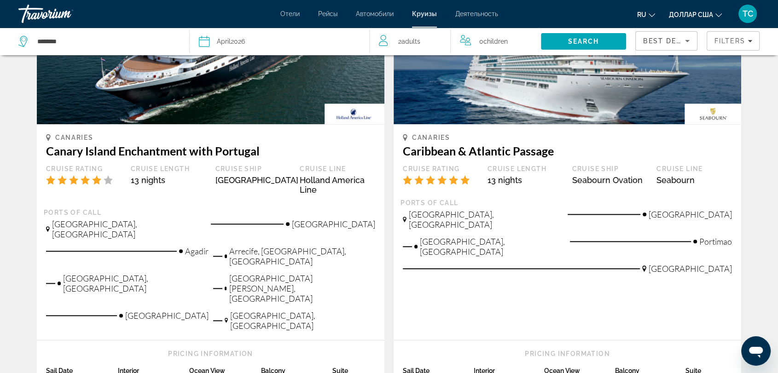
scroll to position [1023, 0]
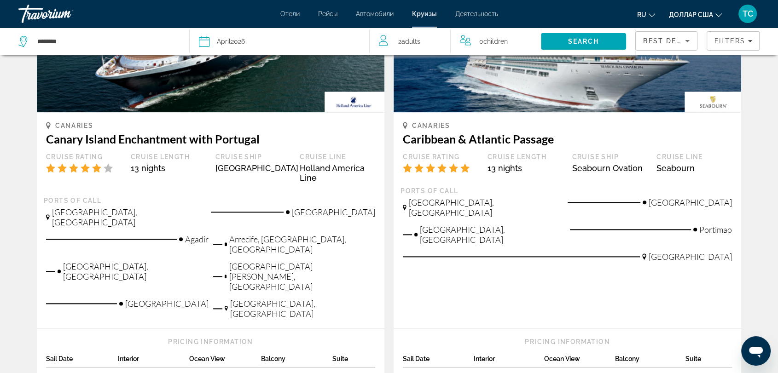
click at [621, 373] on span "$11,296.00 USD" at bounding box center [638, 377] width 47 height 8
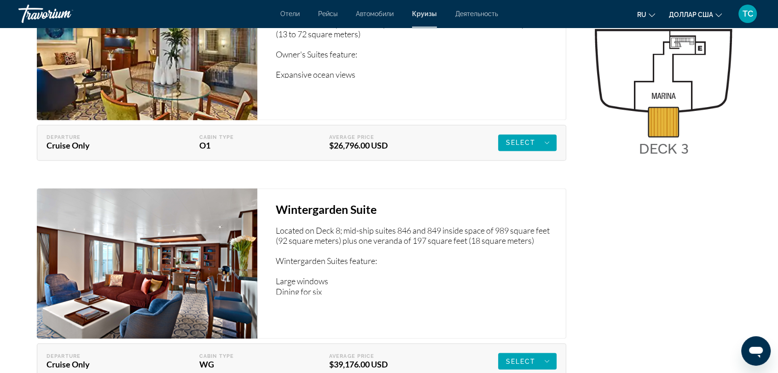
scroll to position [1484, 0]
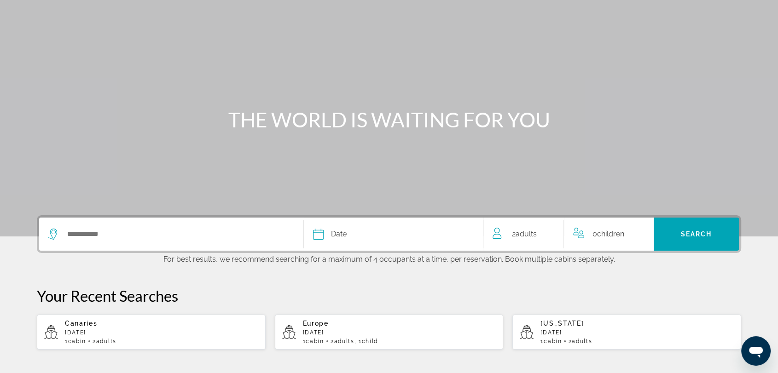
scroll to position [102, 0]
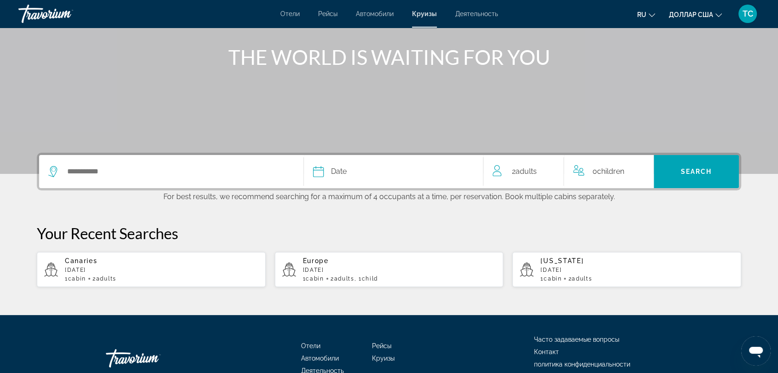
click at [646, 168] on div "0 Child Children" at bounding box center [609, 171] width 90 height 33
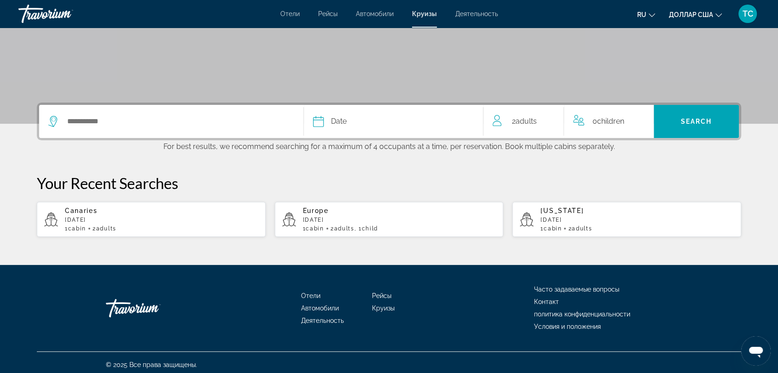
scroll to position [156, 0]
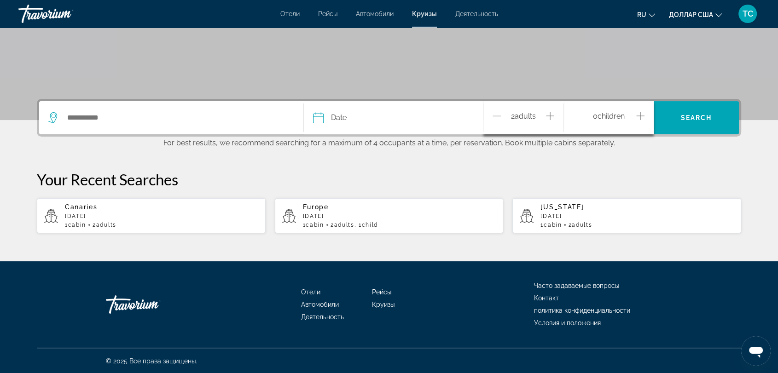
click at [641, 116] on icon "Increment children" at bounding box center [640, 116] width 8 height 11
click at [628, 147] on span "Travelers: 2 adults, 1 child" at bounding box center [607, 152] width 52 height 11
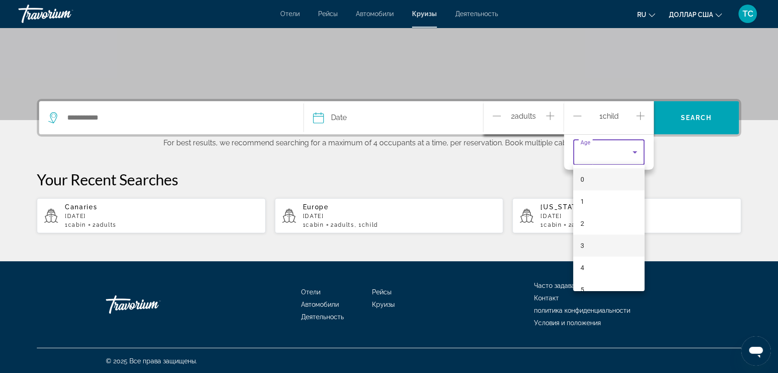
click at [594, 243] on mat-option "3" at bounding box center [608, 246] width 71 height 22
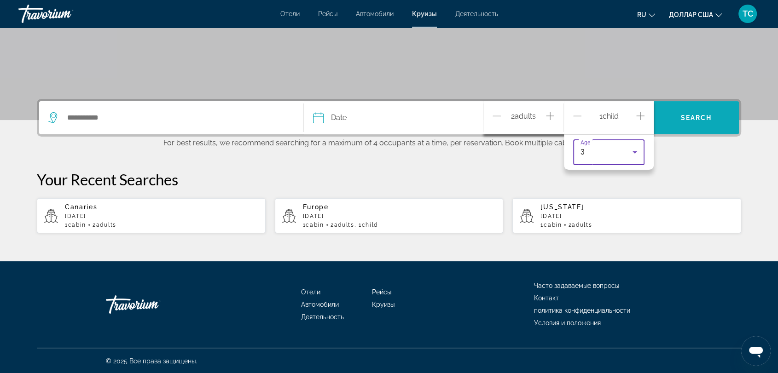
click at [711, 119] on span "Search" at bounding box center [696, 117] width 31 height 7
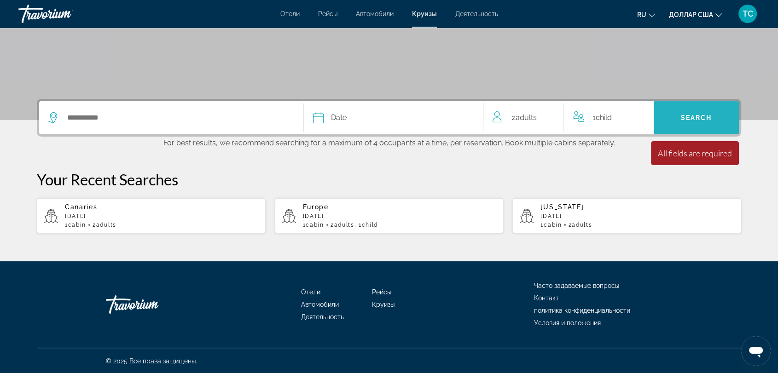
click at [702, 127] on span "Search" at bounding box center [696, 118] width 85 height 22
click at [378, 135] on div "Date January February March April May June July August September October Novemb…" at bounding box center [389, 118] width 705 height 38
click at [382, 128] on button "Date January February March April May June July August September October Novemb…" at bounding box center [393, 117] width 161 height 33
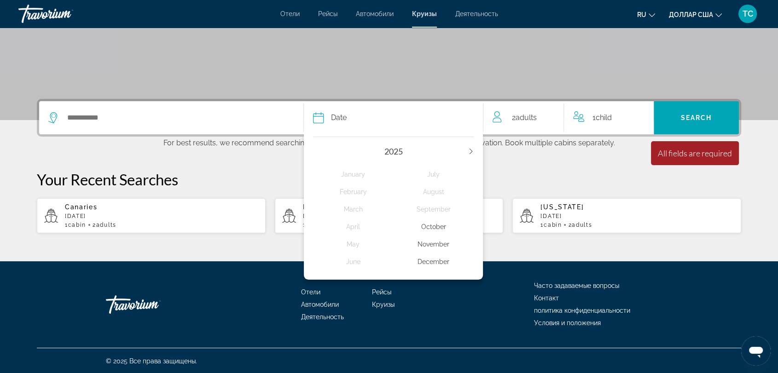
click at [430, 244] on div "November" at bounding box center [434, 244] width 81 height 17
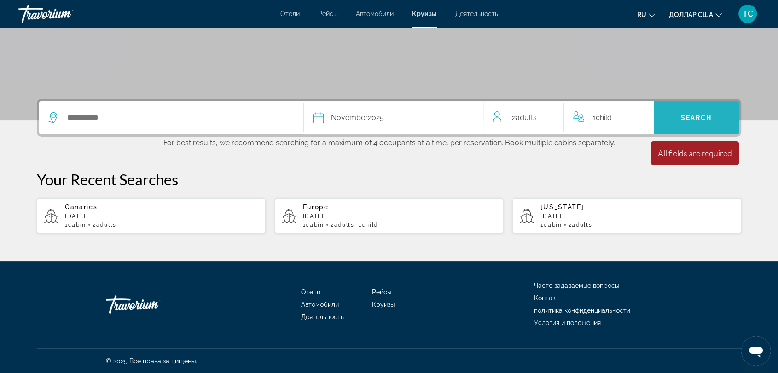
click at [666, 120] on span "Search" at bounding box center [696, 118] width 85 height 22
click at [408, 215] on p "[DATE]" at bounding box center [399, 216] width 193 height 6
type input "******"
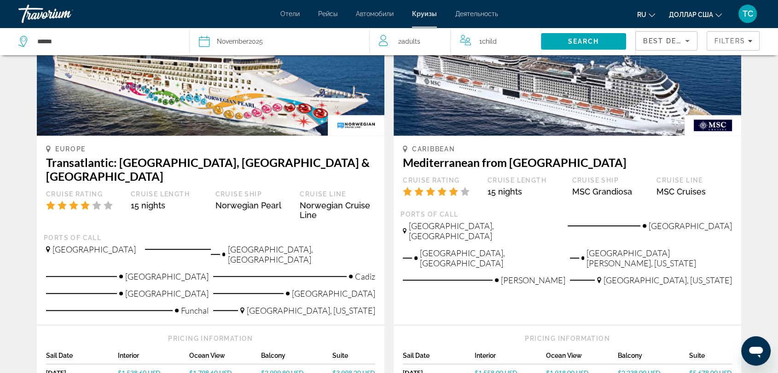
scroll to position [563, 0]
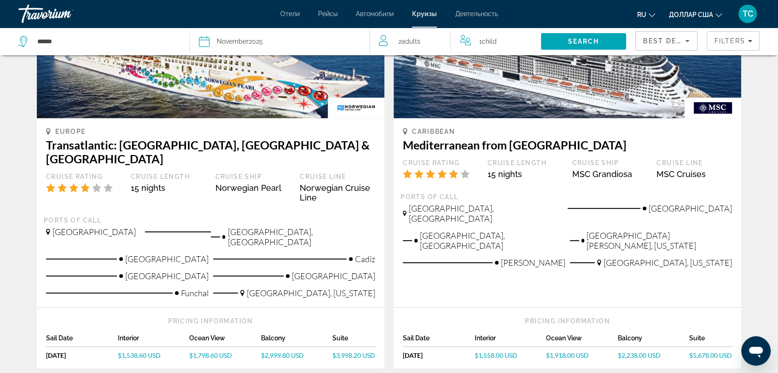
click at [546, 91] on img "Основное содержание" at bounding box center [568, 44] width 348 height 147
click at [636, 352] on span "$2,238.00 USD" at bounding box center [639, 356] width 43 height 8
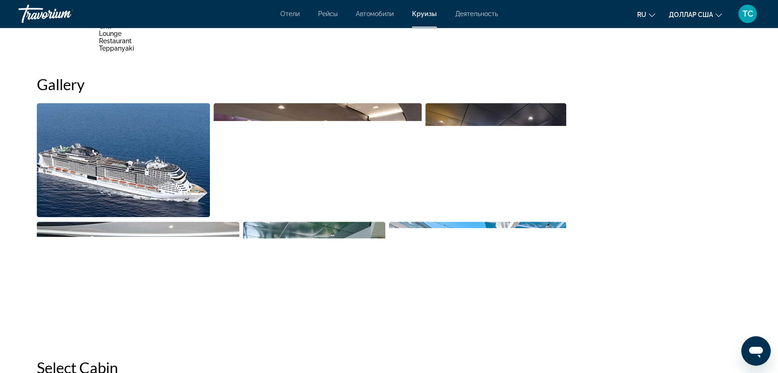
scroll to position [546, 0]
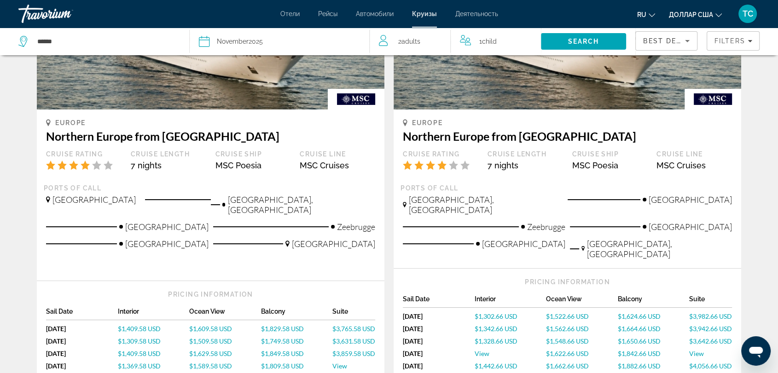
scroll to position [153, 0]
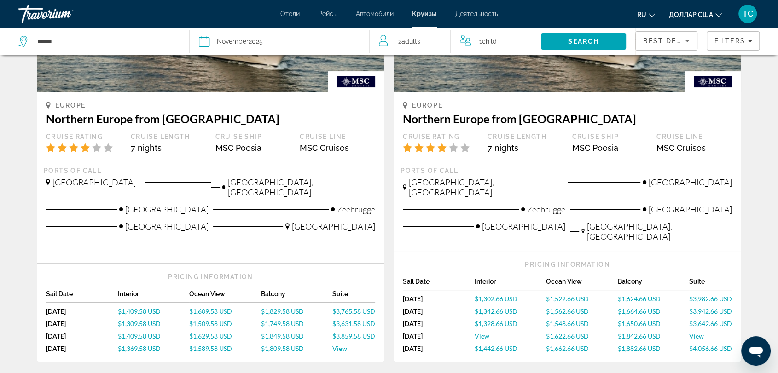
click at [653, 332] on span "$1,842.66 USD" at bounding box center [639, 336] width 43 height 8
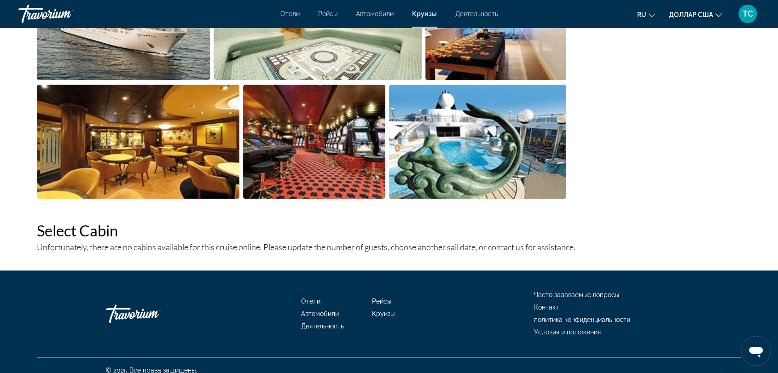
scroll to position [737, 0]
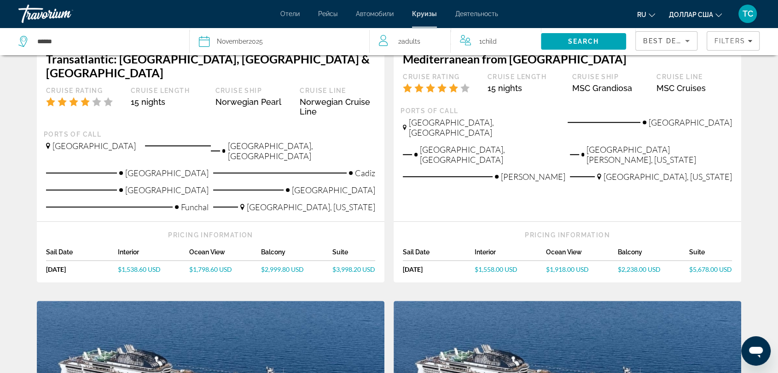
scroll to position [665, 0]
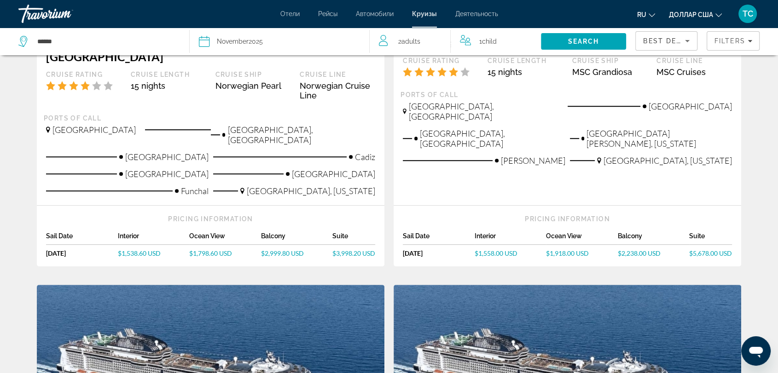
click at [650, 250] on span "$2,238.00 USD" at bounding box center [639, 254] width 43 height 8
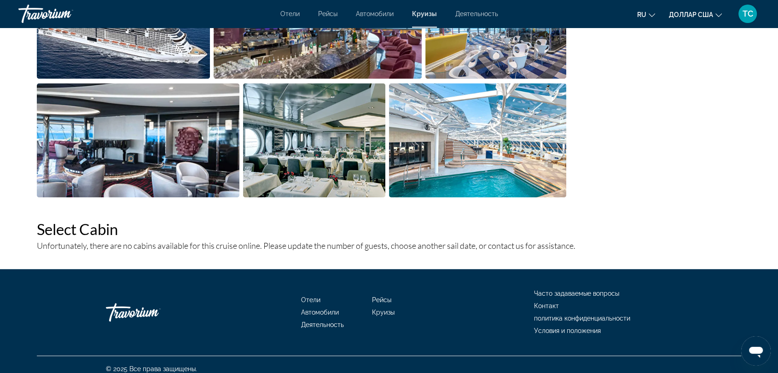
scroll to position [700, 0]
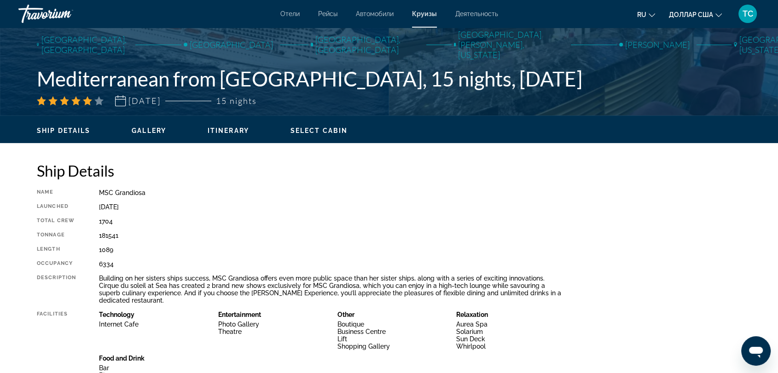
scroll to position [188, 0]
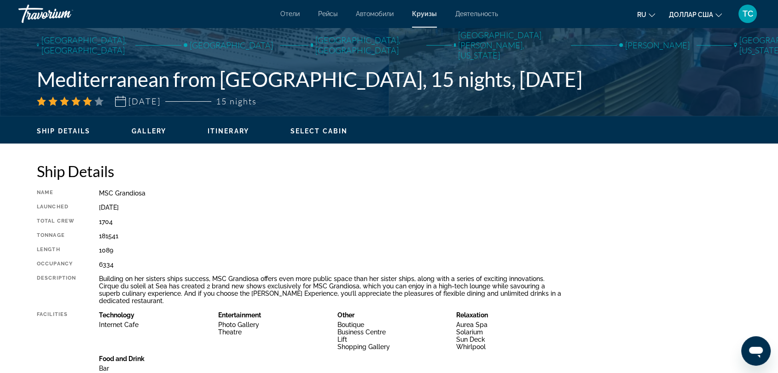
click at [432, 13] on font "Круизы" at bounding box center [424, 13] width 25 height 7
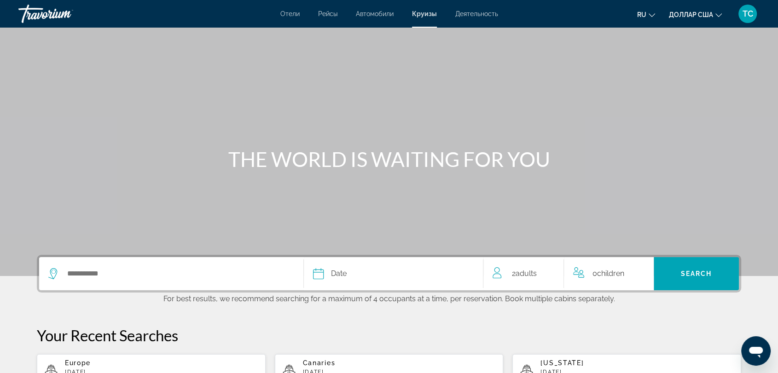
click at [356, 280] on div "Date" at bounding box center [393, 274] width 161 height 13
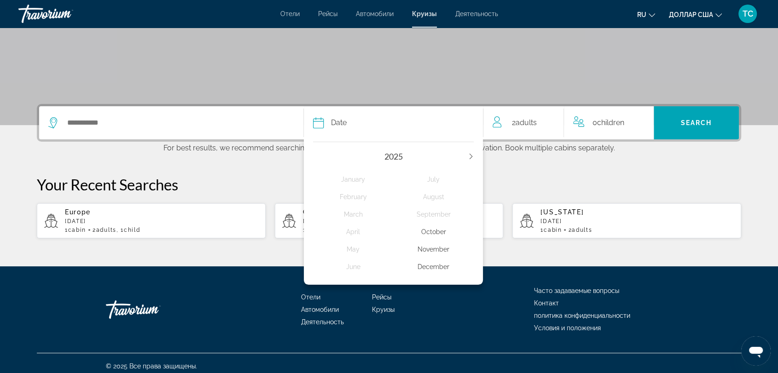
scroll to position [156, 0]
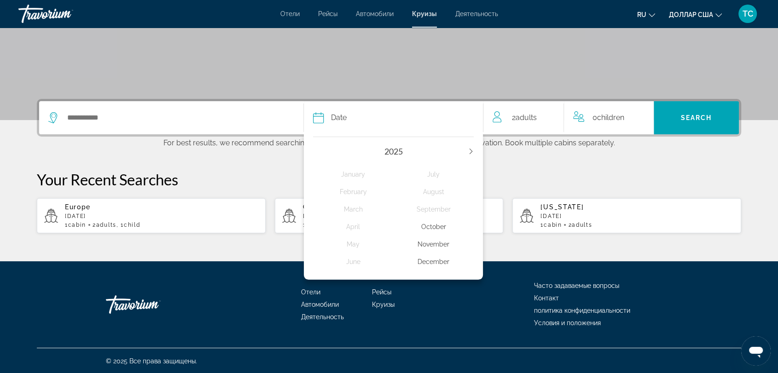
click at [435, 243] on div "November" at bounding box center [434, 244] width 81 height 17
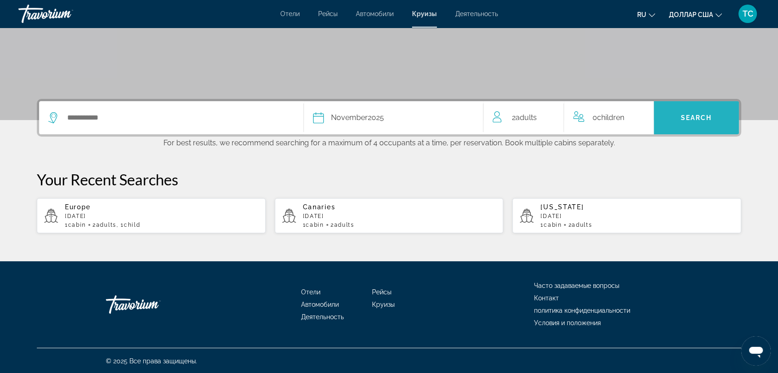
click at [676, 119] on span "Search" at bounding box center [696, 118] width 85 height 22
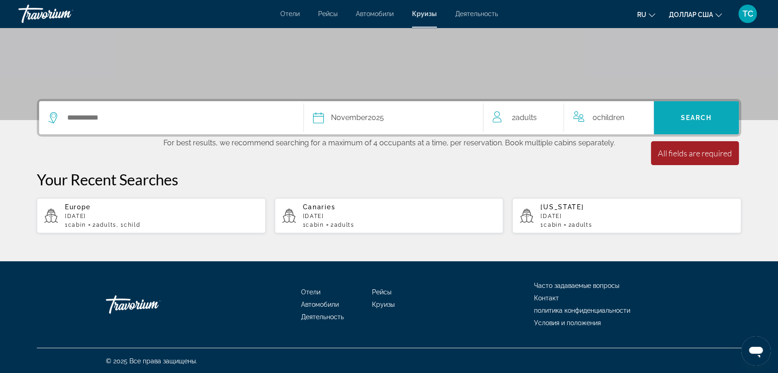
click at [678, 115] on span "Search" at bounding box center [696, 118] width 85 height 22
click at [367, 118] on div "[DATE]" at bounding box center [357, 117] width 53 height 13
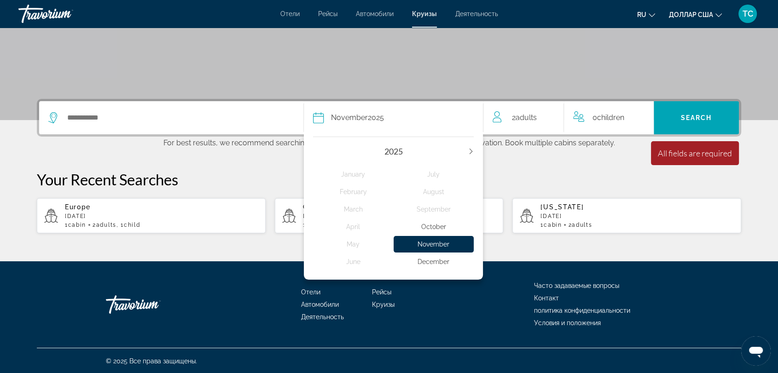
click at [473, 150] on icon "Next year" at bounding box center [471, 152] width 6 height 6
click at [359, 176] on div "January" at bounding box center [353, 174] width 81 height 17
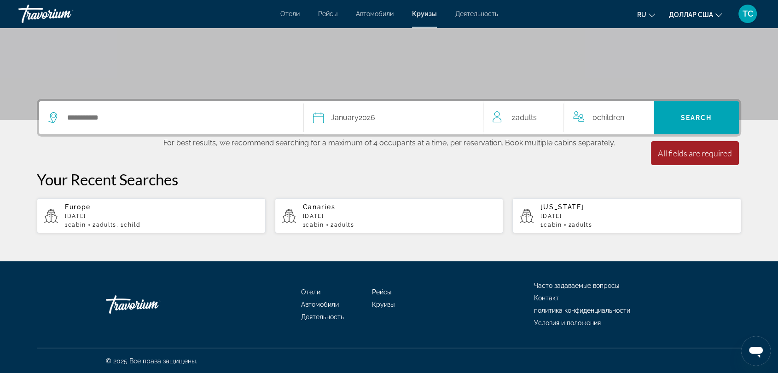
click at [621, 111] on span "0 Child Children" at bounding box center [609, 117] width 32 height 13
click at [725, 124] on span "Search" at bounding box center [696, 118] width 85 height 22
click at [711, 120] on span "Search" at bounding box center [696, 117] width 31 height 7
click at [182, 137] on p "For best results, we recommend searching for a maximum of 4 occupants at a time…" at bounding box center [389, 142] width 705 height 11
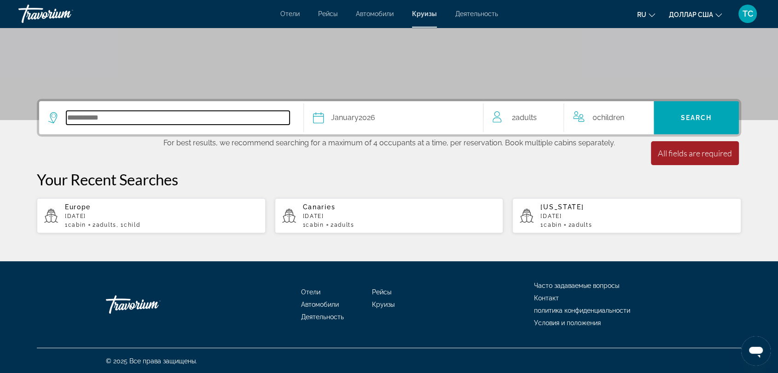
click at [182, 118] on input "Select cruise destination" at bounding box center [177, 118] width 223 height 14
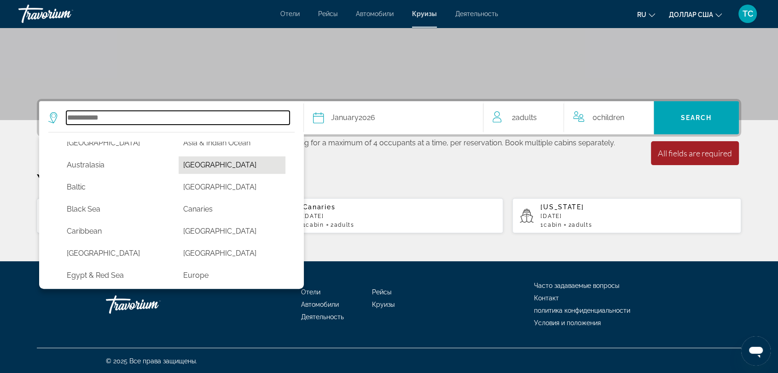
scroll to position [51, 0]
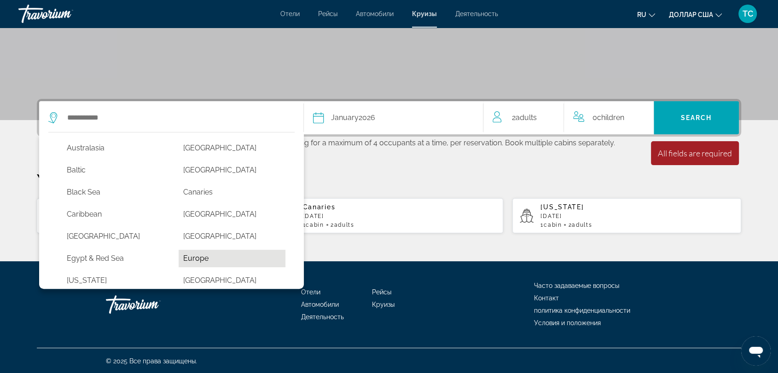
click at [218, 254] on button "Europe" at bounding box center [232, 258] width 107 height 17
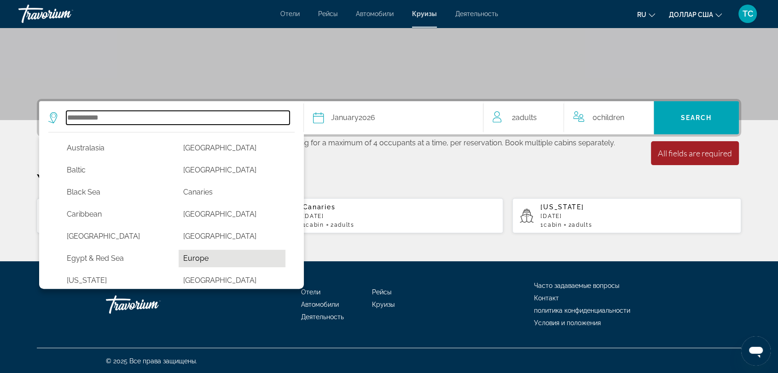
type input "******"
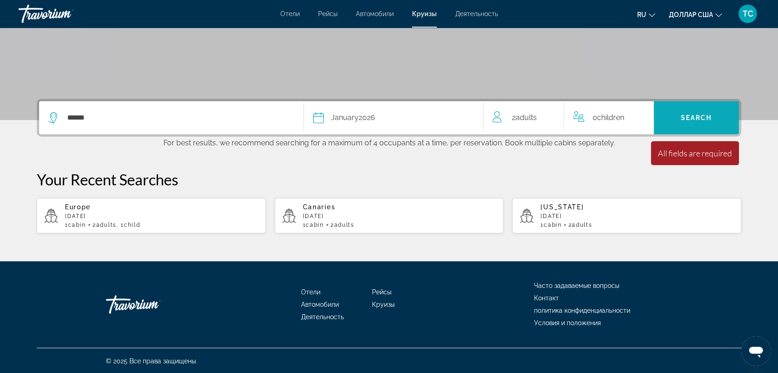
click at [710, 111] on span "Search" at bounding box center [696, 118] width 85 height 22
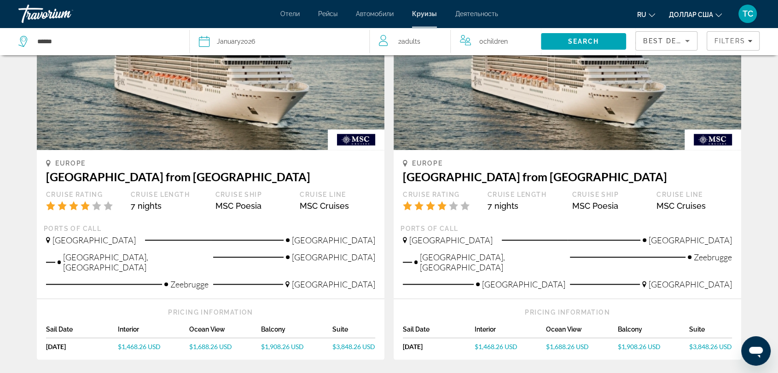
scroll to position [972, 0]
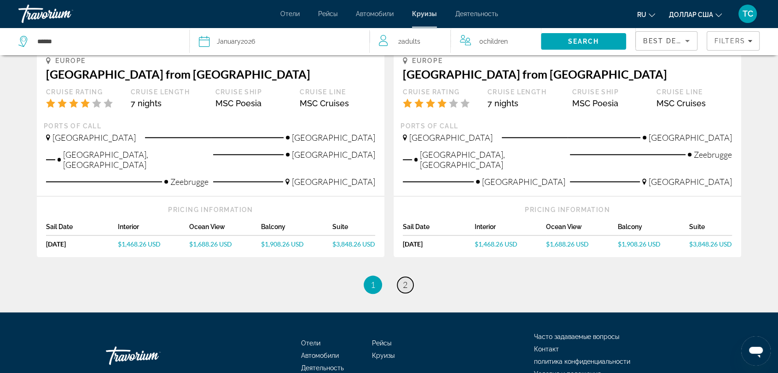
click at [398, 277] on link "page 2" at bounding box center [405, 285] width 16 height 16
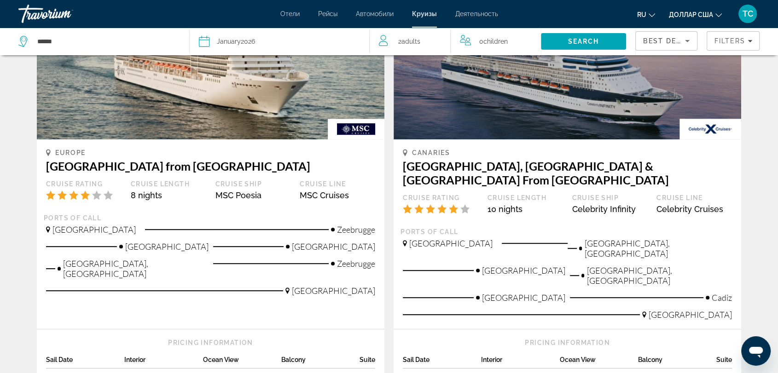
scroll to position [512, 0]
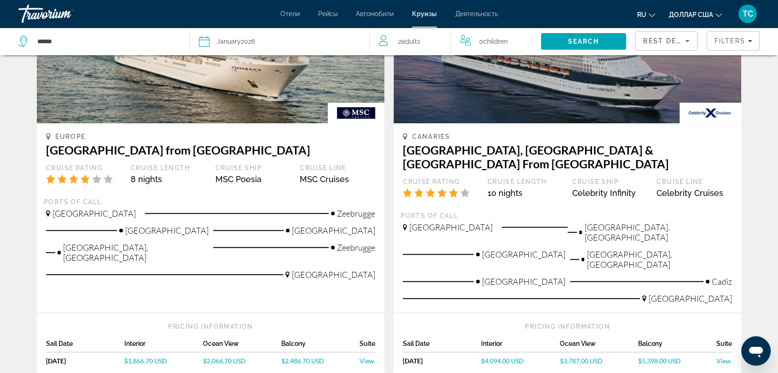
click at [594, 357] on span "$3,787.00 USD" at bounding box center [581, 361] width 43 height 8
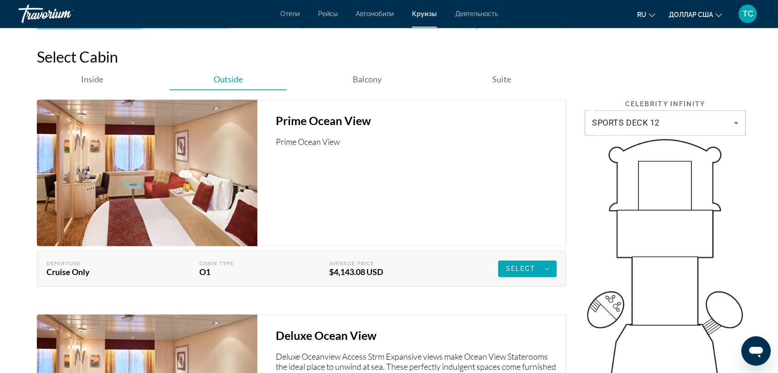
scroll to position [1330, 0]
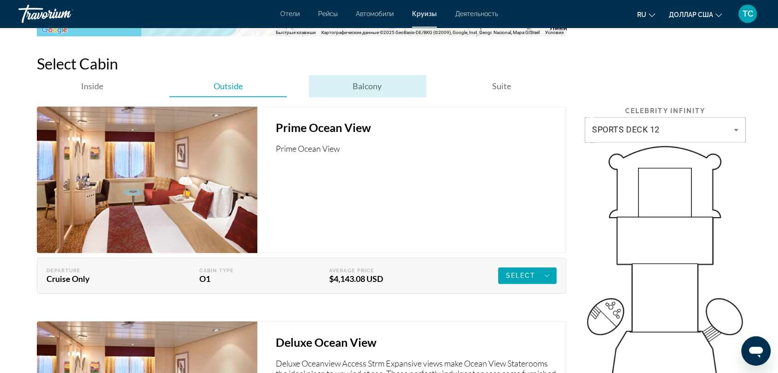
click at [360, 87] on span "Balcony" at bounding box center [367, 86] width 29 height 10
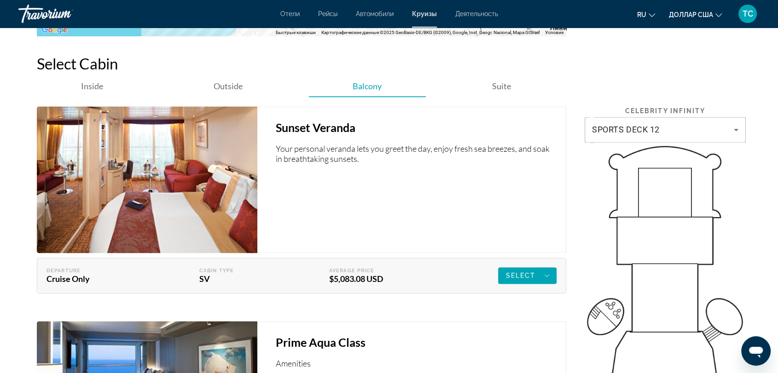
click at [749, 130] on div "Ship Details Name Celebrity Infinity Launched [DATE] Total Crew 999 Tonnage 910…" at bounding box center [388, 119] width 741 height 2198
click at [740, 130] on icon "Основное содержание" at bounding box center [736, 129] width 11 height 11
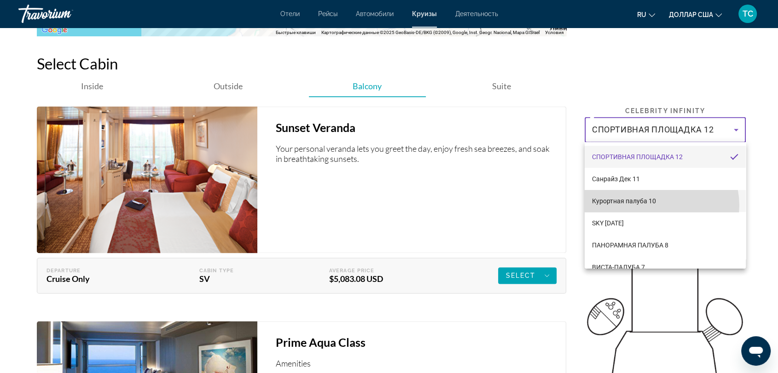
click at [661, 205] on mat-option "Курортная палуба 10" at bounding box center [665, 201] width 161 height 22
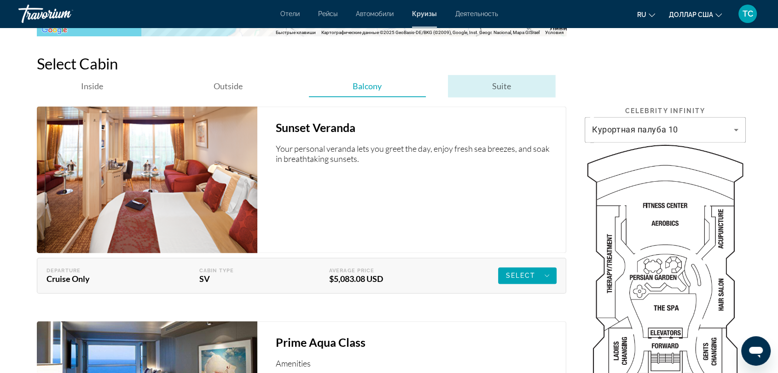
click at [507, 83] on span "Suite" at bounding box center [501, 86] width 19 height 10
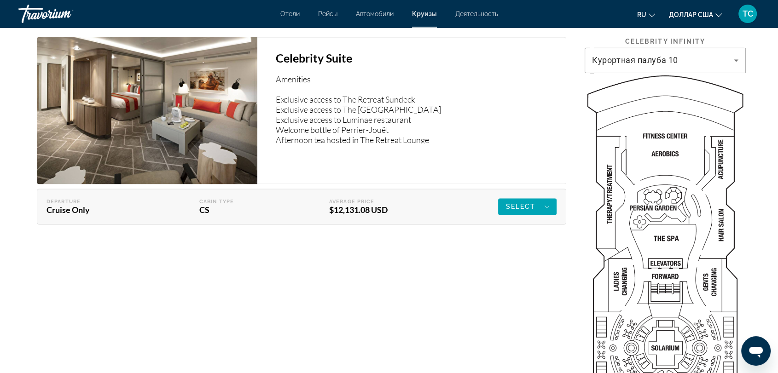
scroll to position [1381, 0]
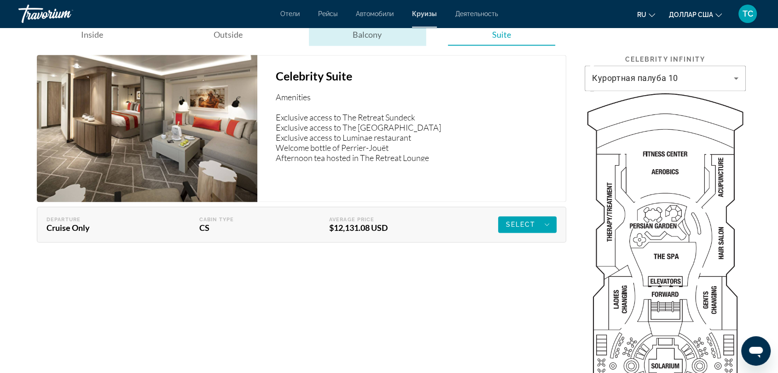
click at [379, 35] on span "Balcony" at bounding box center [367, 34] width 29 height 10
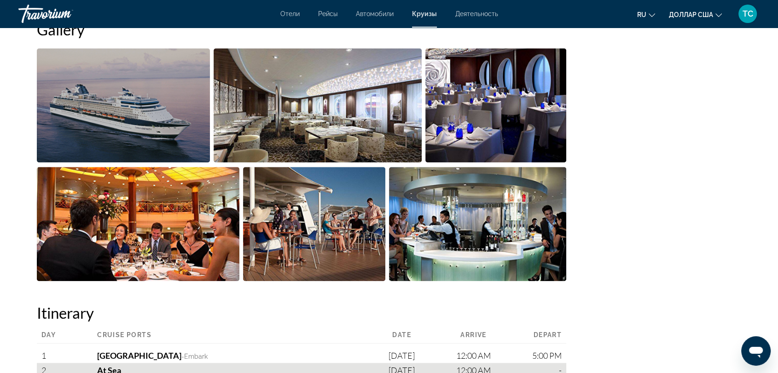
scroll to position [614, 0]
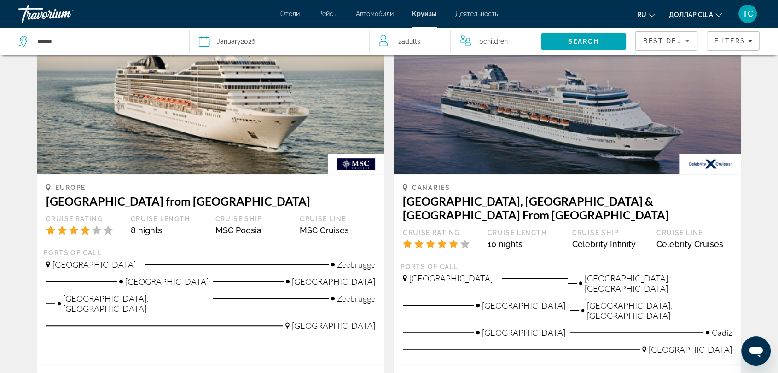
scroll to position [512, 0]
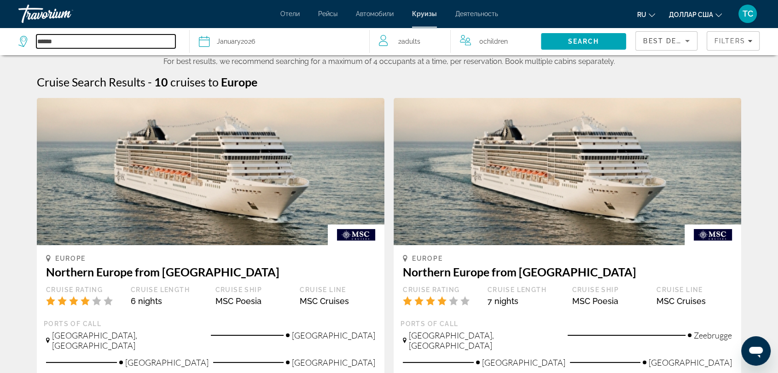
click at [59, 40] on input "******" at bounding box center [105, 42] width 139 height 14
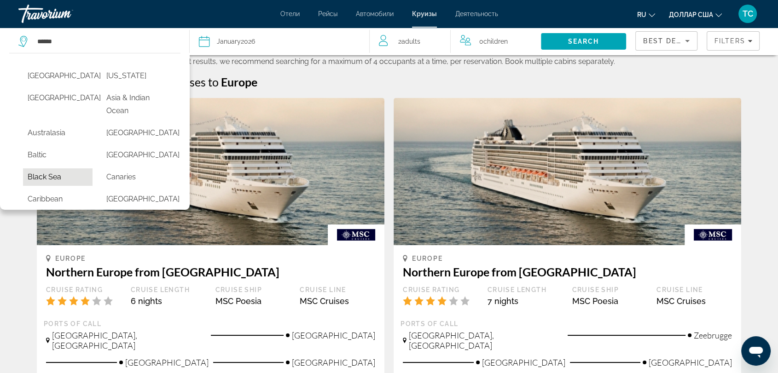
click at [54, 177] on button "Black Sea" at bounding box center [58, 177] width 70 height 17
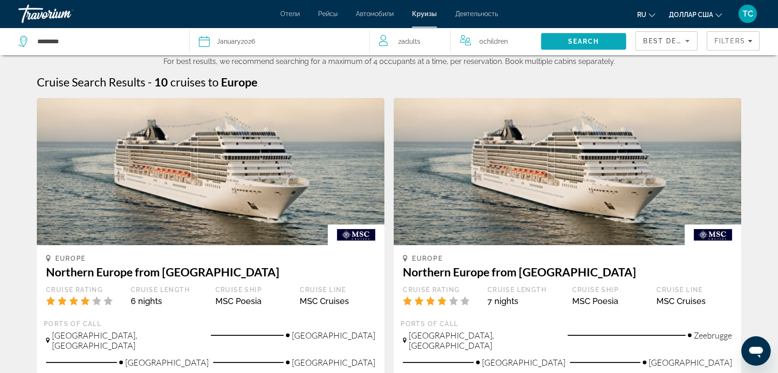
click at [589, 42] on span "Search" at bounding box center [583, 41] width 31 height 7
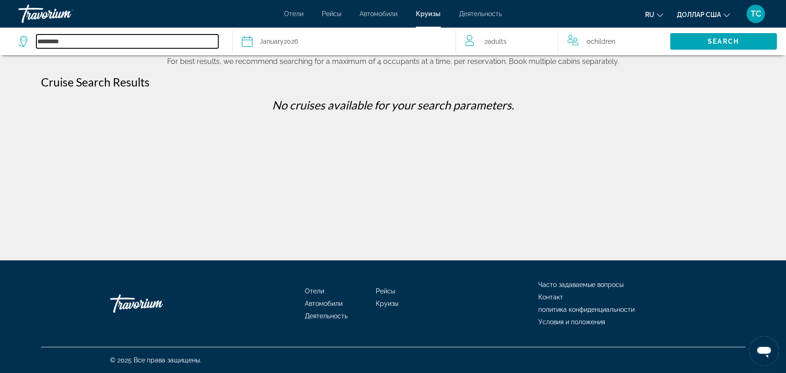
click at [104, 35] on input "*********" at bounding box center [127, 42] width 182 height 14
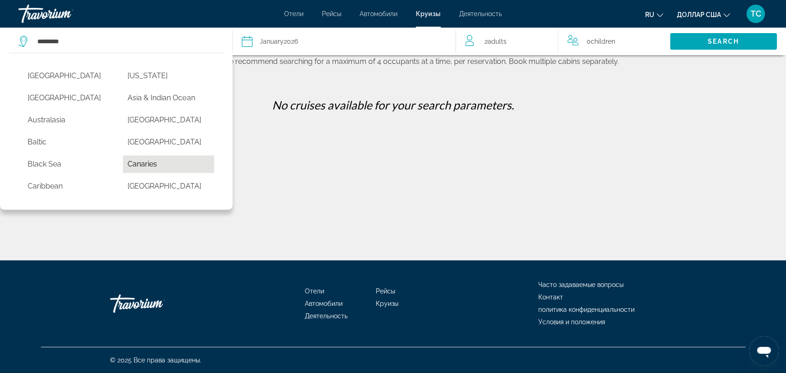
click at [162, 159] on button "Canaries" at bounding box center [168, 164] width 91 height 17
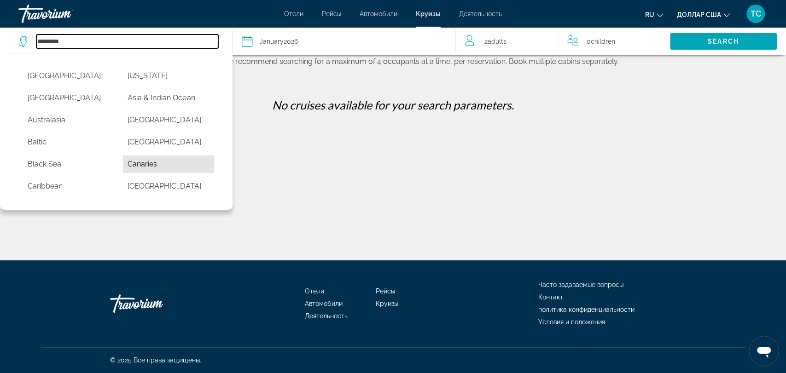
type input "********"
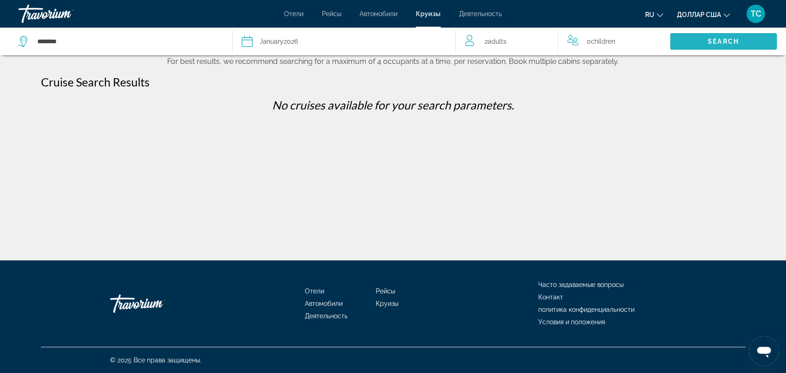
click at [740, 36] on span "Search" at bounding box center [723, 41] width 107 height 22
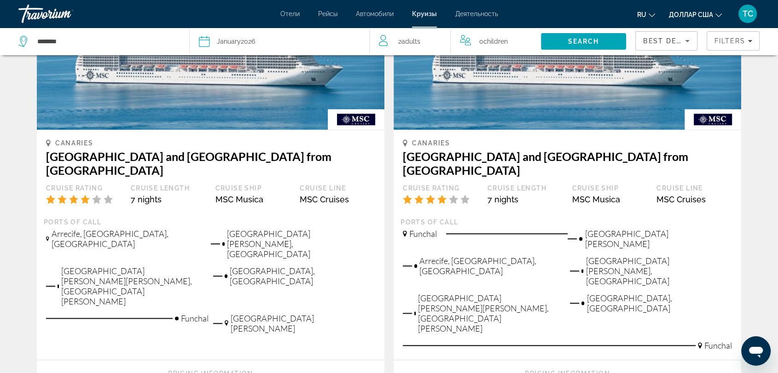
scroll to position [1096, 0]
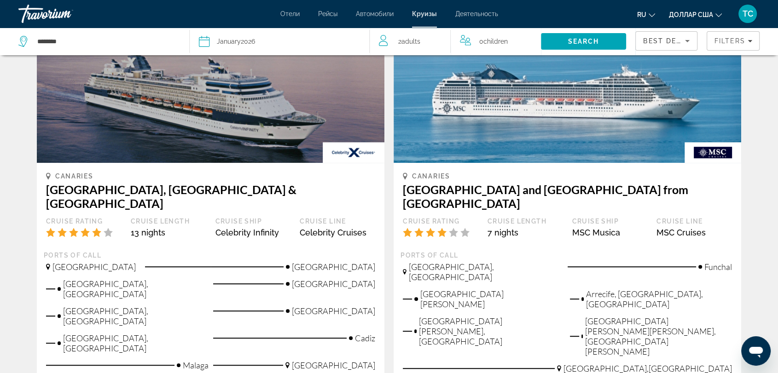
scroll to position [614, 0]
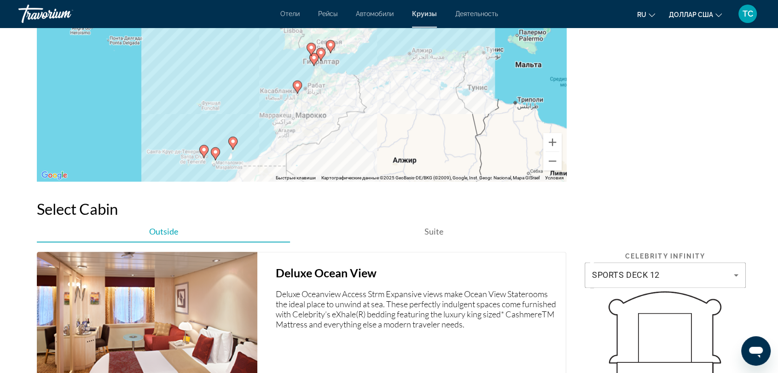
scroll to position [1228, 0]
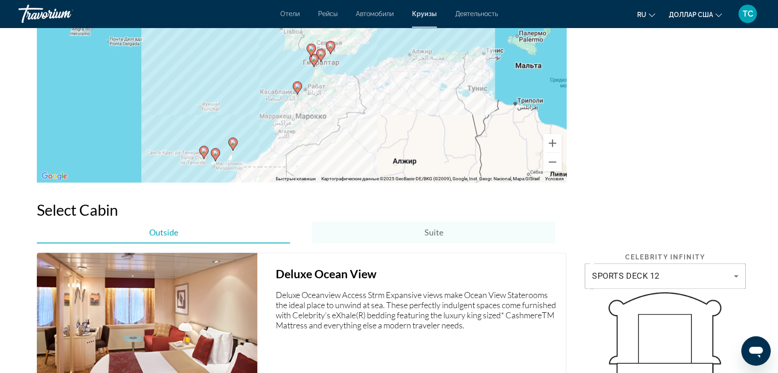
click at [450, 238] on div "Suite" at bounding box center [433, 232] width 243 height 22
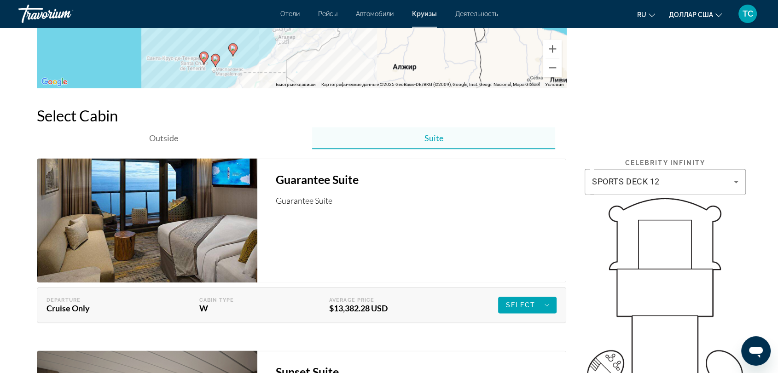
scroll to position [1206, 0]
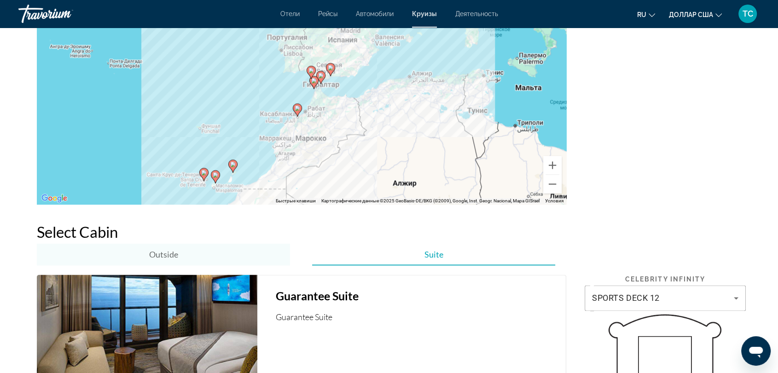
click at [155, 256] on span "Outside" at bounding box center [163, 255] width 29 height 10
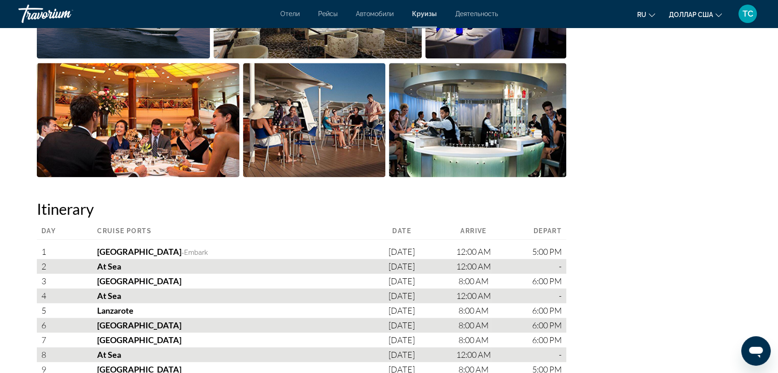
scroll to position [869, 0]
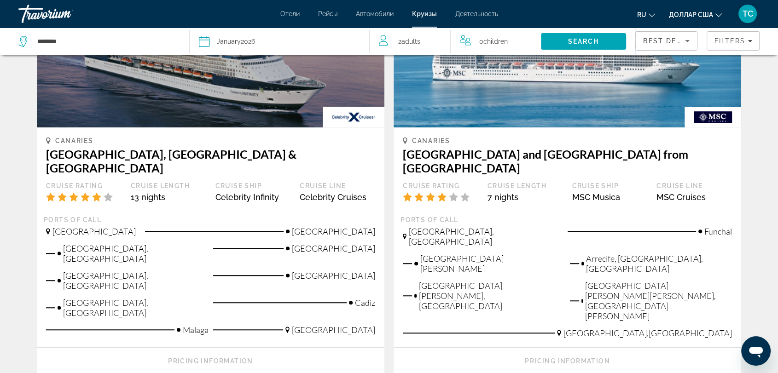
scroll to position [665, 0]
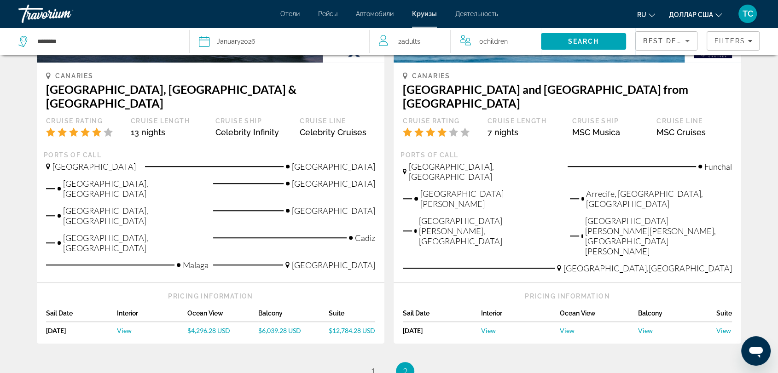
click at [276, 327] on span "$6,039.28 USD" at bounding box center [279, 331] width 43 height 8
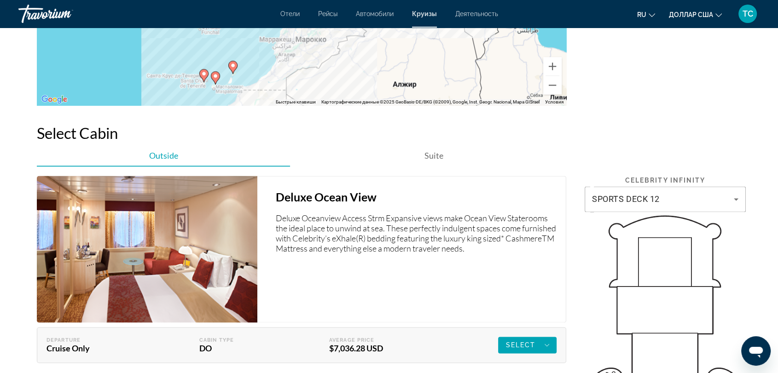
scroll to position [1330, 0]
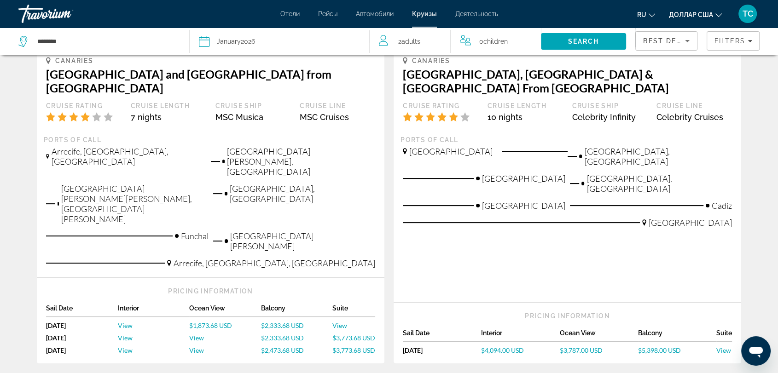
scroll to position [204, 0]
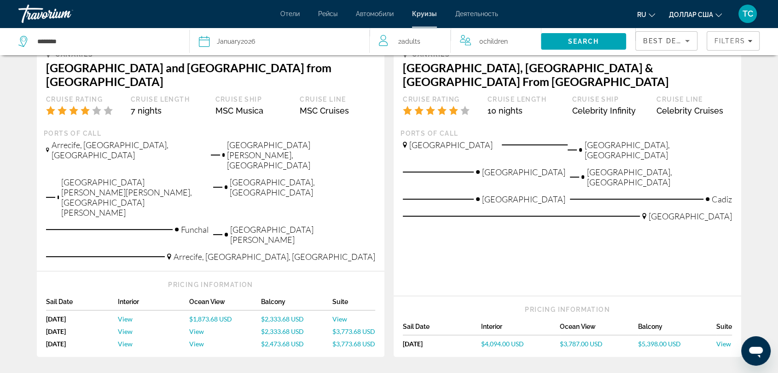
click at [659, 340] on span "$5,398.00 USD" at bounding box center [659, 344] width 43 height 8
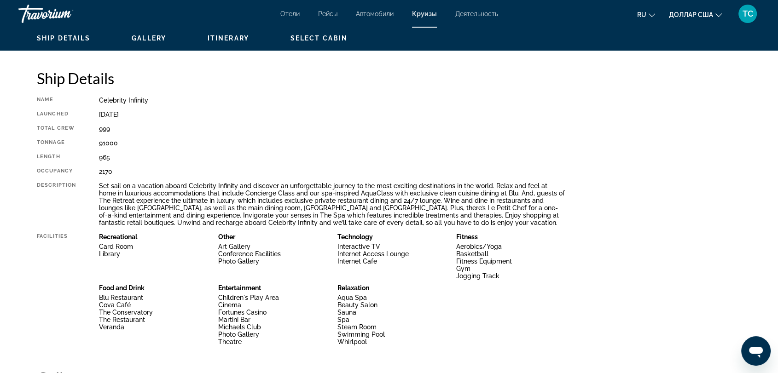
scroll to position [256, 0]
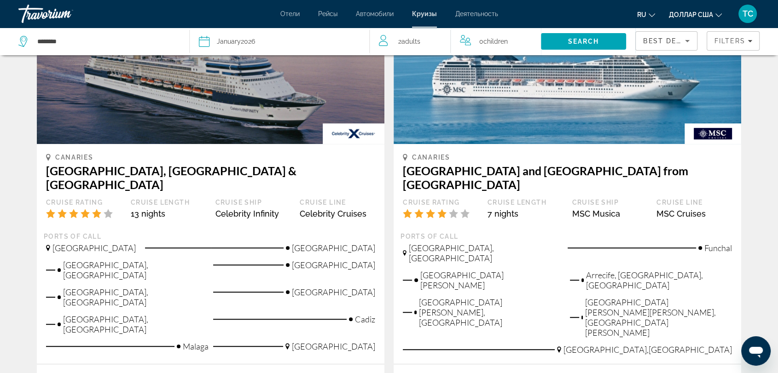
scroll to position [614, 0]
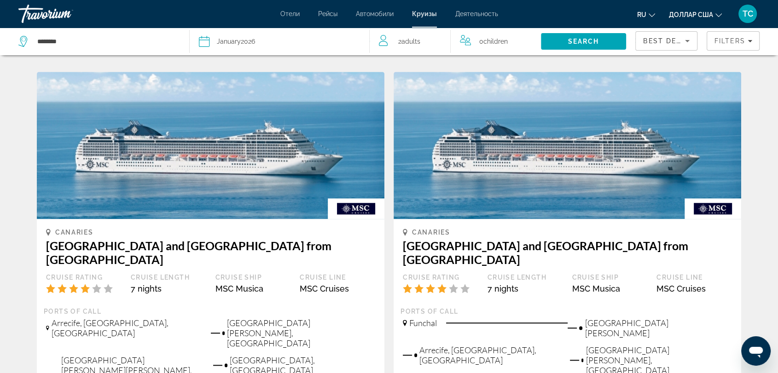
scroll to position [1023, 0]
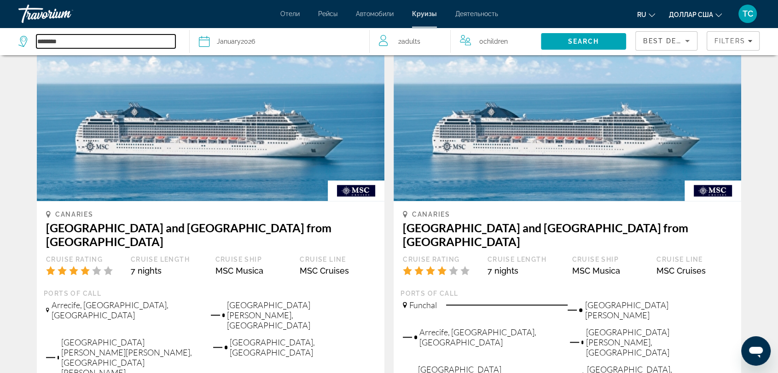
click at [79, 44] on input "********" at bounding box center [105, 42] width 139 height 14
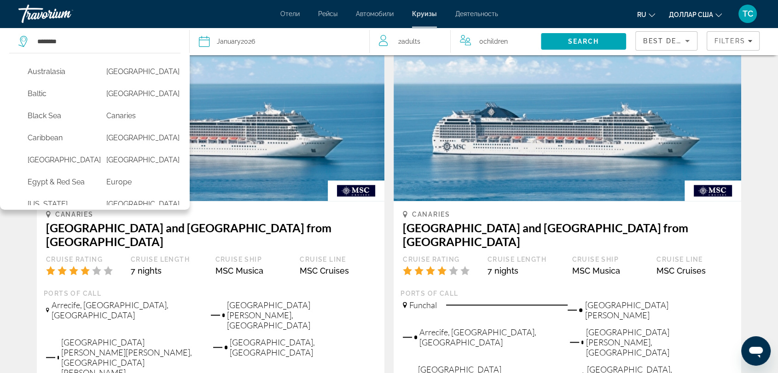
scroll to position [82, 0]
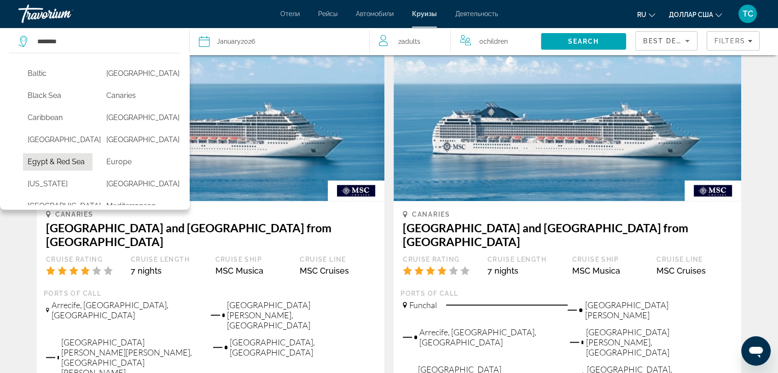
click at [39, 171] on button "Egypt & Red Sea" at bounding box center [58, 161] width 70 height 17
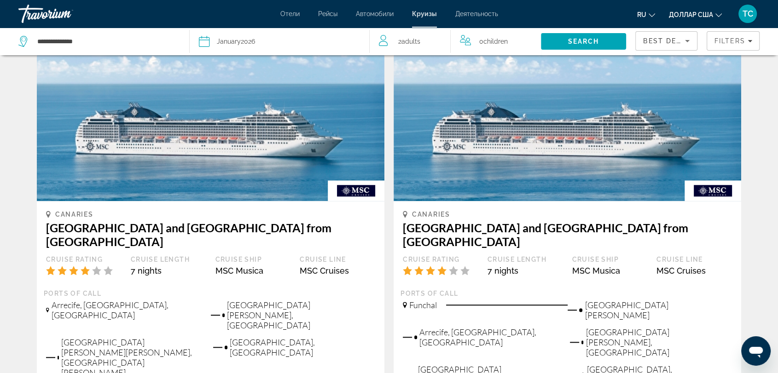
click at [507, 35] on span "0 Child Children" at bounding box center [493, 41] width 29 height 13
click at [527, 40] on icon "Increment children" at bounding box center [528, 39] width 8 height 8
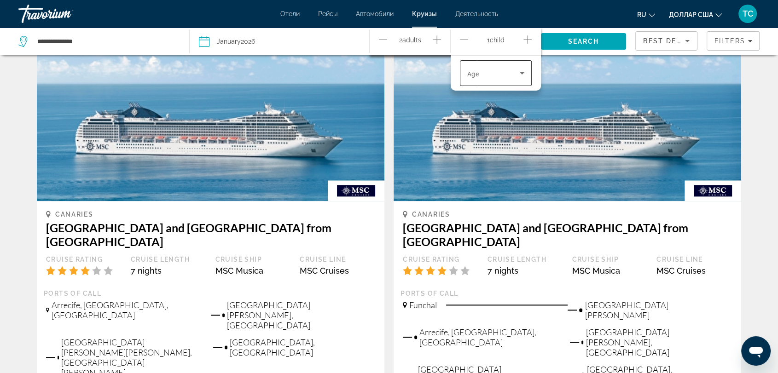
click at [518, 74] on icon "Travelers: 2 adults, 1 child" at bounding box center [522, 73] width 11 height 11
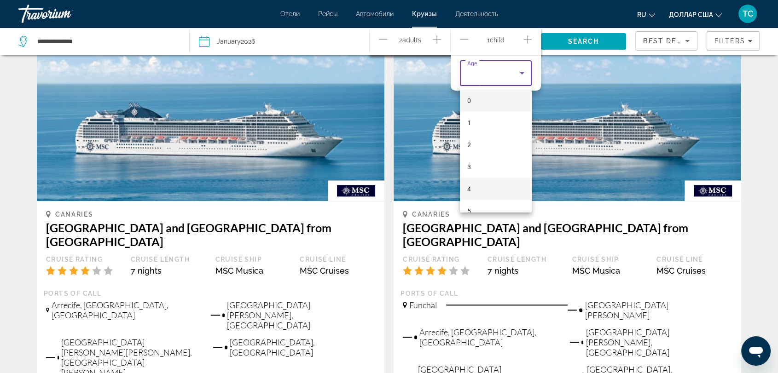
click at [480, 186] on mat-option "4" at bounding box center [496, 189] width 72 height 22
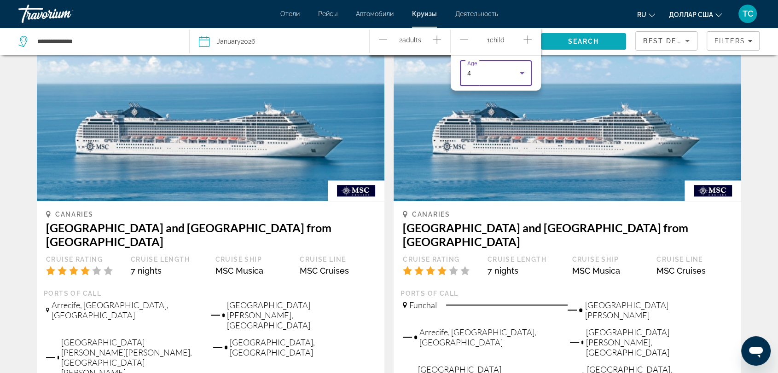
click at [578, 45] on span "Search" at bounding box center [583, 41] width 31 height 7
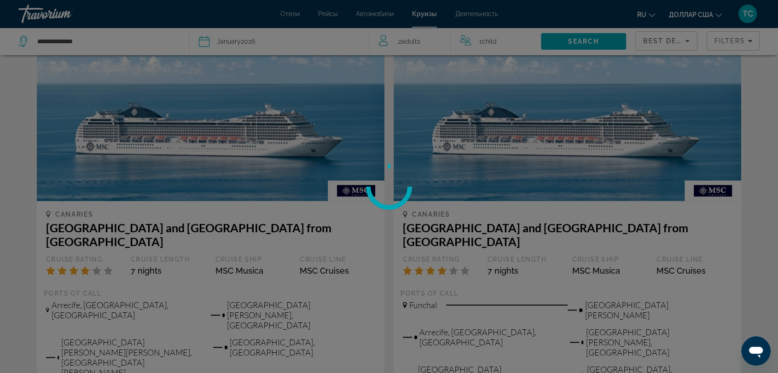
scroll to position [0, 0]
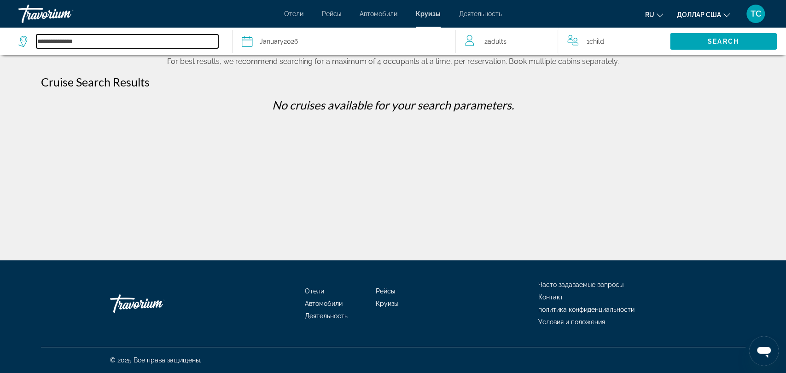
click at [127, 40] on input "**********" at bounding box center [127, 42] width 182 height 14
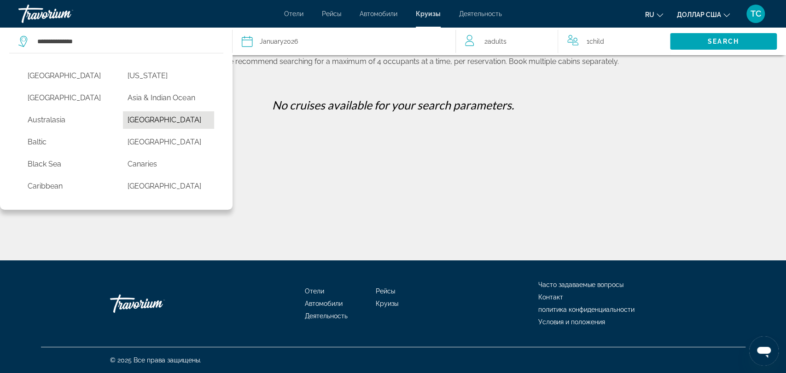
click at [138, 119] on button "[GEOGRAPHIC_DATA]" at bounding box center [168, 119] width 91 height 17
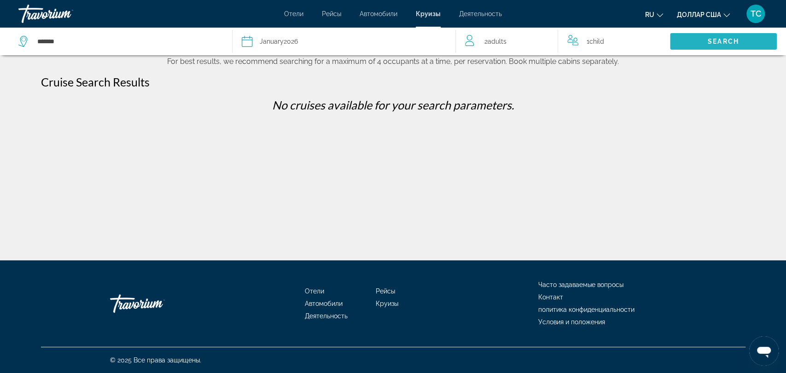
click at [705, 46] on span "Search" at bounding box center [723, 41] width 107 height 22
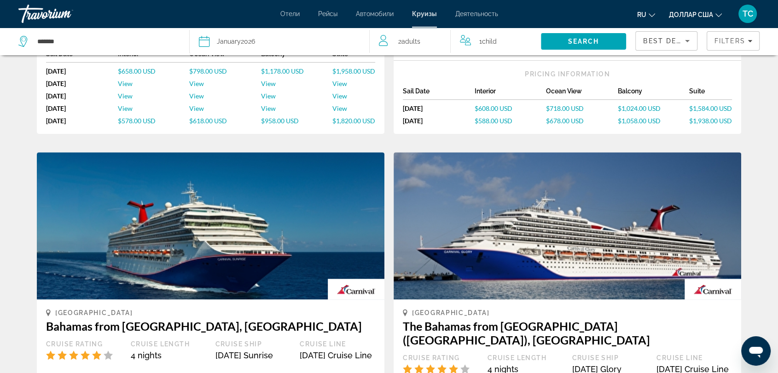
scroll to position [204, 0]
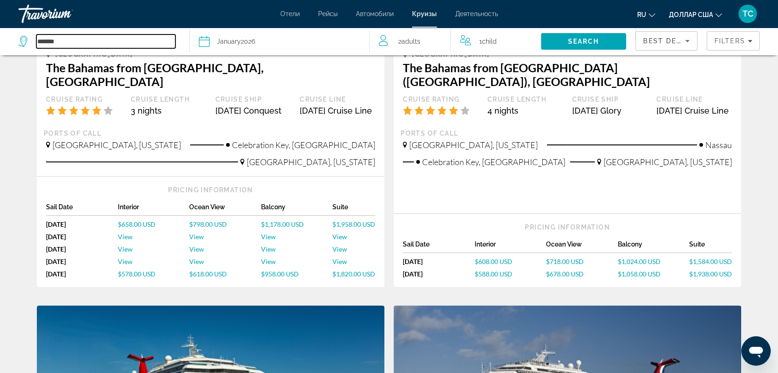
click at [158, 41] on input "*******" at bounding box center [105, 42] width 139 height 14
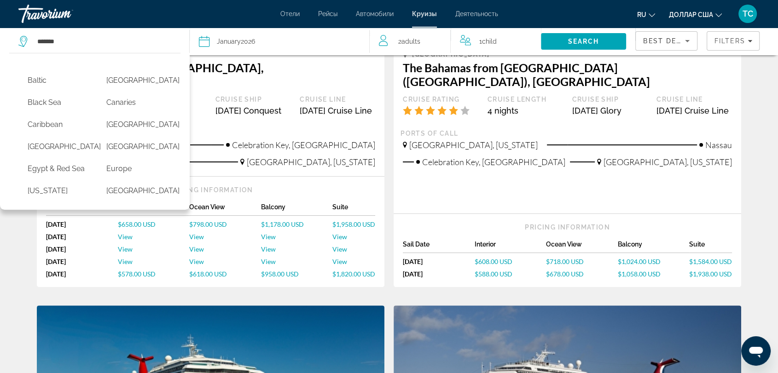
scroll to position [82, 0]
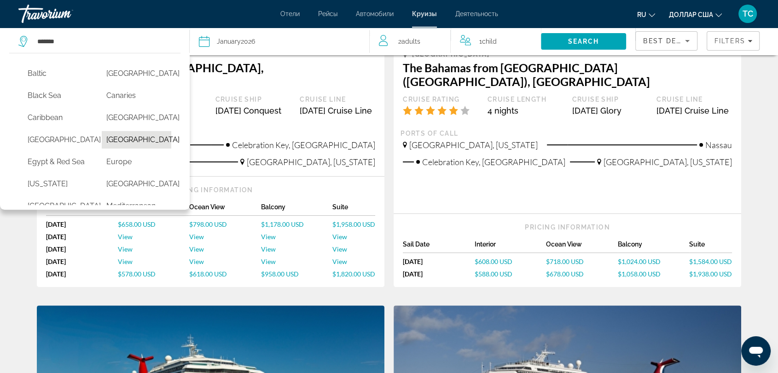
click at [119, 148] on button "[GEOGRAPHIC_DATA]" at bounding box center [137, 139] width 70 height 17
type input "**********"
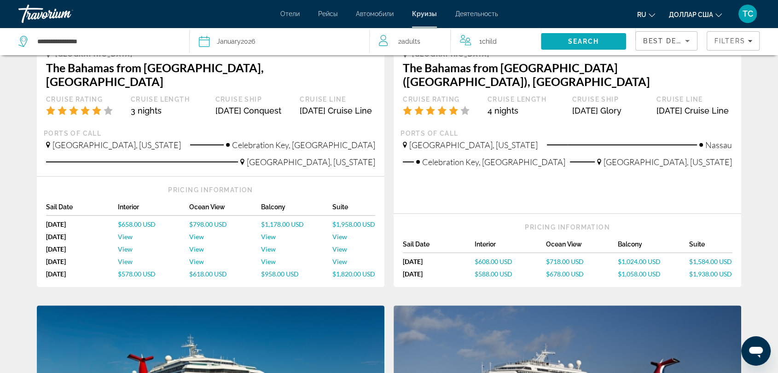
click at [599, 44] on span "Search" at bounding box center [583, 41] width 31 height 7
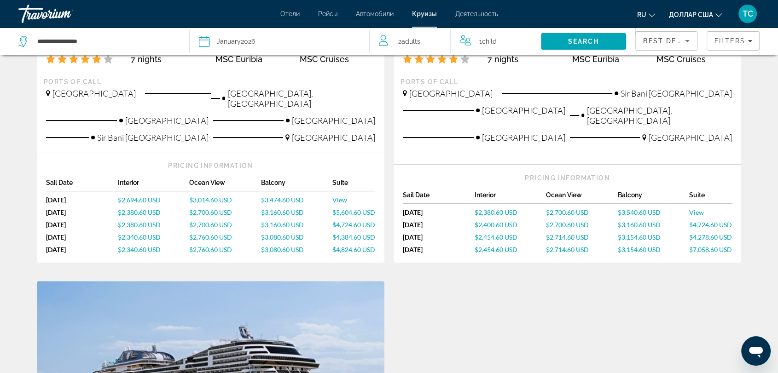
scroll to position [256, 0]
click at [275, 234] on span "$3,080.60 USD" at bounding box center [282, 238] width 43 height 8
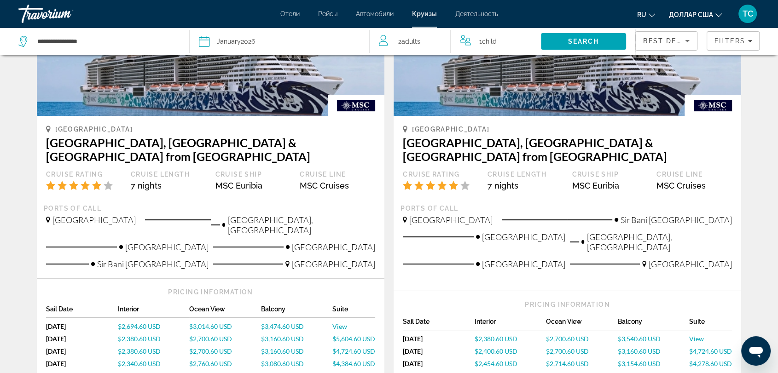
scroll to position [153, 0]
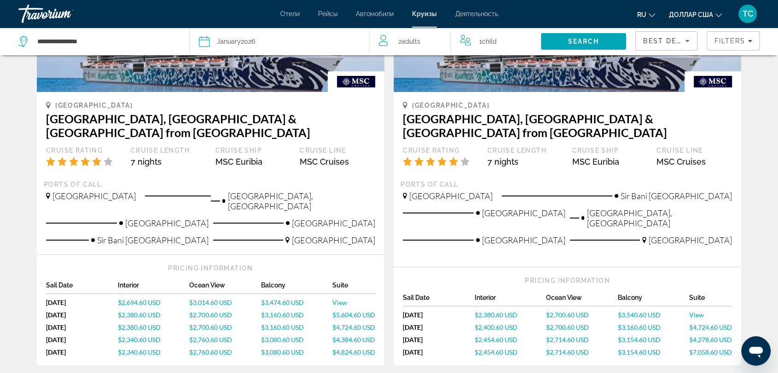
click at [638, 336] on span "$3,154.60 USD" at bounding box center [639, 340] width 43 height 8
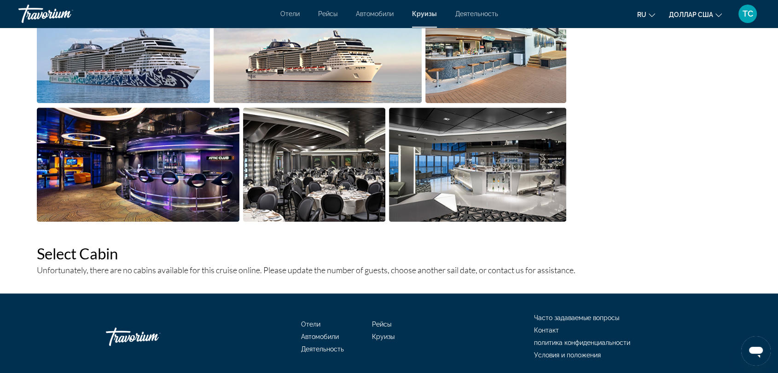
scroll to position [634, 0]
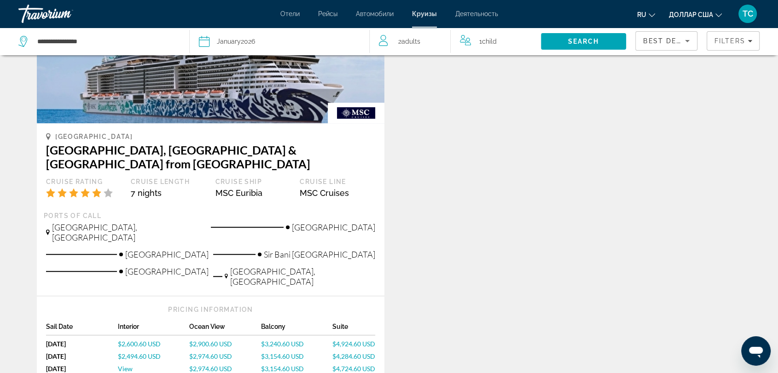
scroll to position [563, 0]
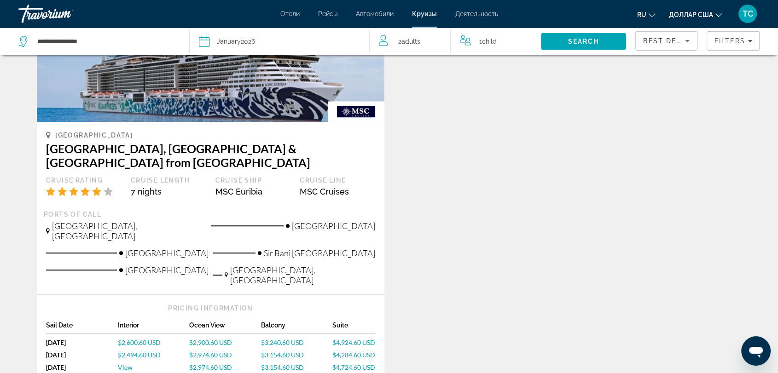
click at [291, 364] on span "$3,154.60 USD" at bounding box center [282, 368] width 43 height 8
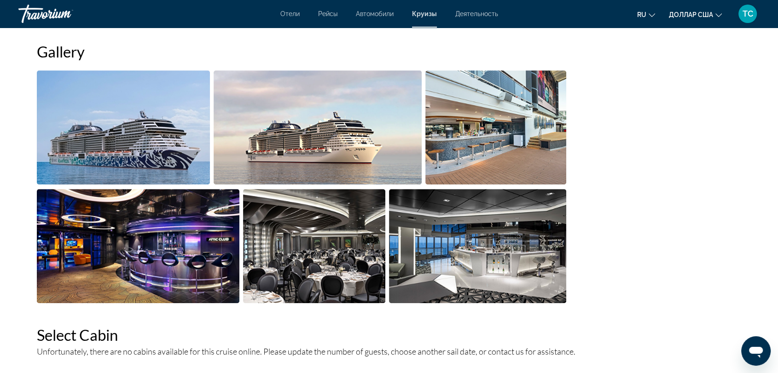
scroll to position [634, 0]
